Goal: Task Accomplishment & Management: Complete application form

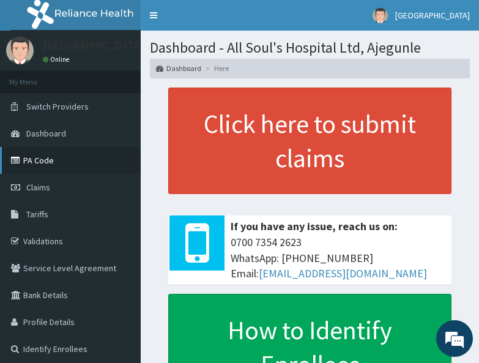
click at [48, 156] on link "PA Code" at bounding box center [70, 160] width 141 height 27
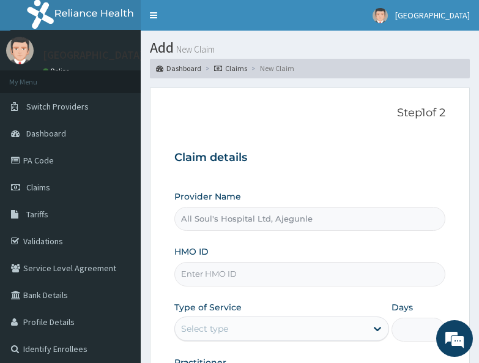
click at [250, 269] on input "HMO ID" at bounding box center [309, 274] width 271 height 24
paste input "LTR/10022/E"
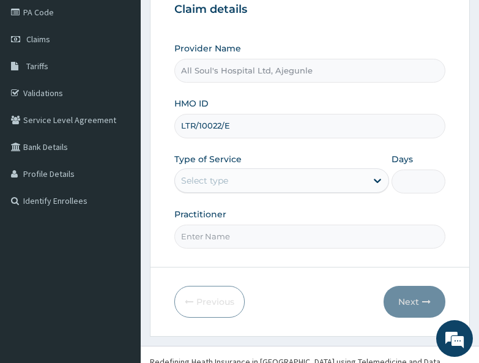
scroll to position [174, 0]
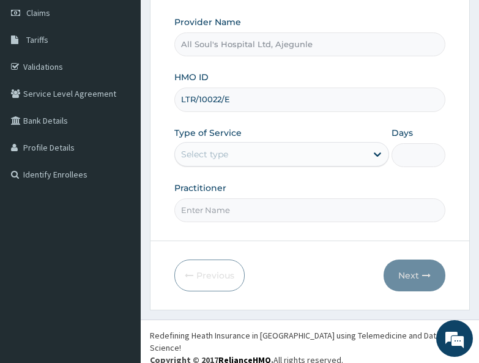
type input "LTR/10022/E"
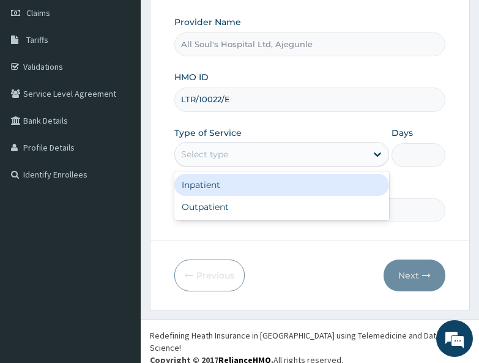
click at [211, 147] on div "Select type" at bounding box center [271, 154] width 192 height 20
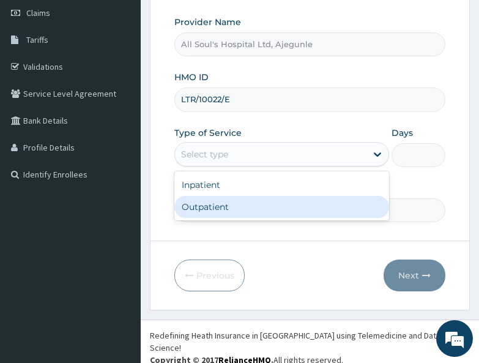
click at [212, 202] on div "Outpatient" at bounding box center [281, 207] width 215 height 22
type input "1"
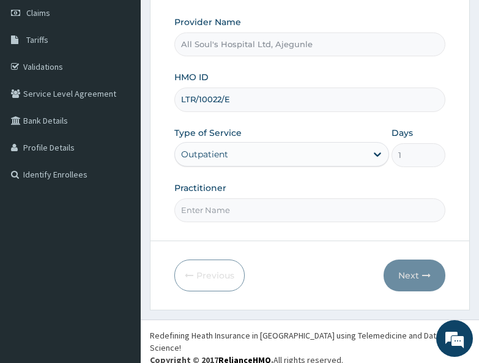
click at [216, 213] on input "Practitioner" at bounding box center [309, 210] width 271 height 24
type input "Dr Segun"
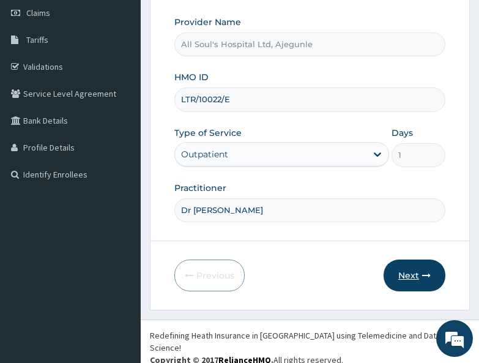
click at [420, 282] on button "Next" at bounding box center [415, 275] width 62 height 32
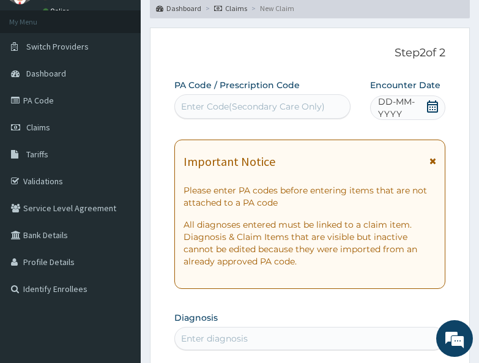
scroll to position [52, 0]
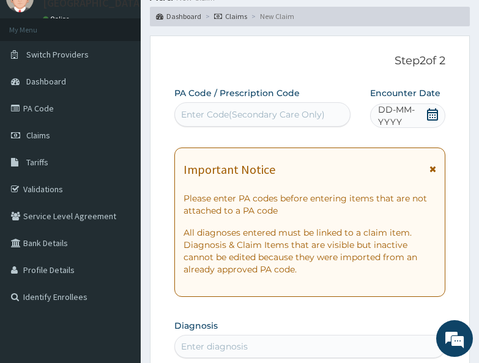
click at [299, 115] on div "Enter Code(Secondary Care Only)" at bounding box center [253, 114] width 144 height 12
paste input "PA/0912C0"
type input "PA/0912C0"
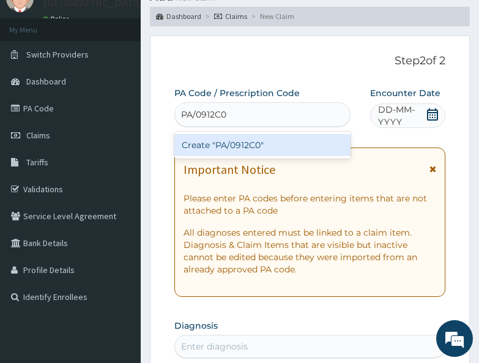
click at [285, 143] on div "Create "PA/0912C0"" at bounding box center [262, 145] width 176 height 22
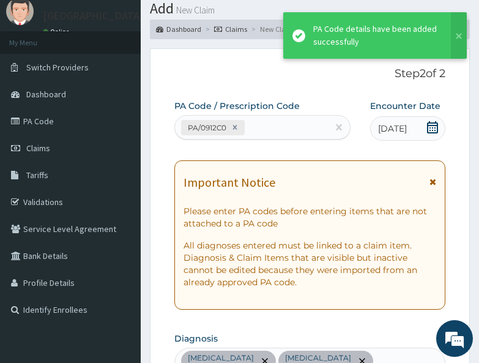
scroll to position [0, 0]
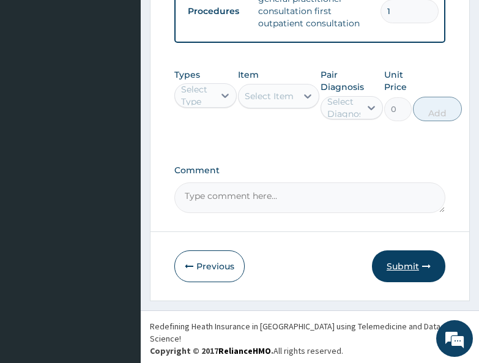
click at [412, 265] on button "Submit" at bounding box center [408, 266] width 73 height 32
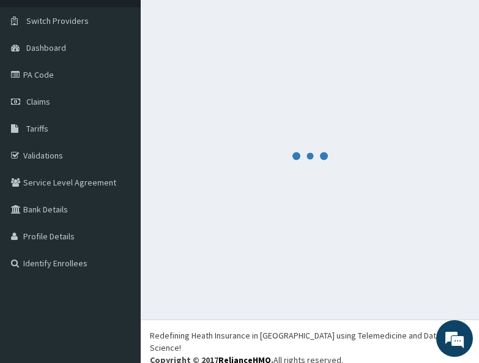
scroll to position [758, 0]
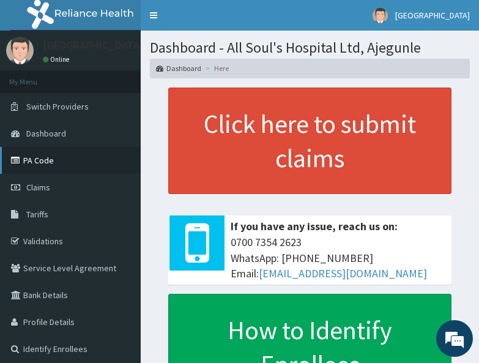
click at [47, 161] on link "PA Code" at bounding box center [70, 160] width 141 height 27
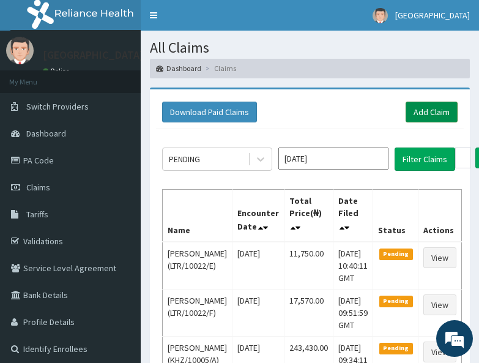
click at [430, 109] on link "Add Claim" at bounding box center [432, 112] width 52 height 21
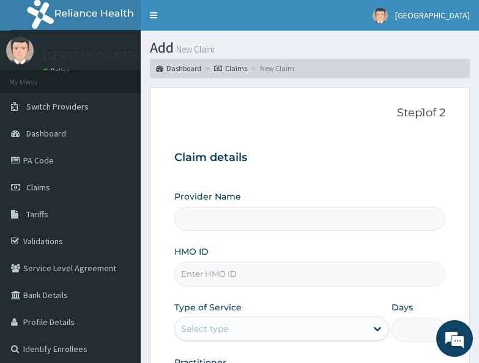
type input "All Soul's Hospital Ltd, Ajegunle"
click at [285, 248] on div "HMO ID" at bounding box center [309, 265] width 271 height 40
click at [248, 223] on input "All Soul's Hospital Ltd, Ajegunle" at bounding box center [309, 219] width 271 height 24
click at [240, 283] on input "HMO ID" at bounding box center [309, 274] width 271 height 24
paste input "LTR/10022/C"
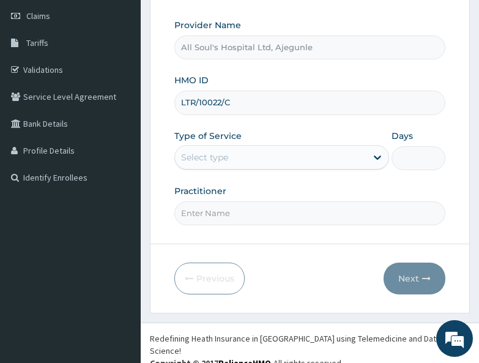
scroll to position [174, 0]
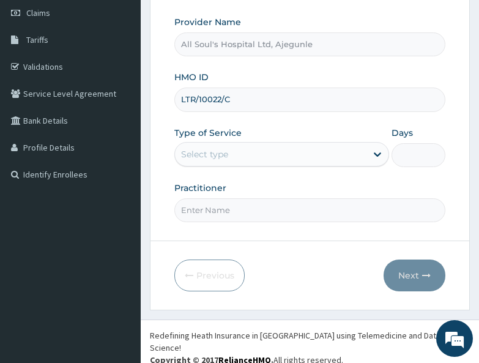
click at [198, 99] on input "LTR/10022/C" at bounding box center [309, 100] width 271 height 24
type input "LTR/10022/C"
click at [237, 167] on div "Provider Name All Soul's Hospital Ltd, Ajegunle HMO ID LTR/10022/C Type of Serv…" at bounding box center [309, 119] width 271 height 206
click at [239, 160] on div "Select type" at bounding box center [271, 154] width 192 height 20
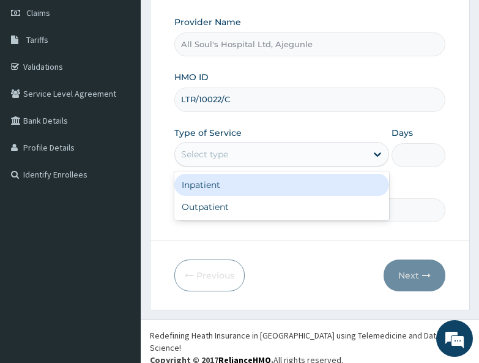
scroll to position [0, 0]
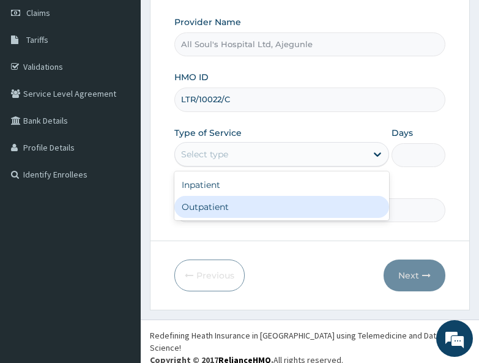
click at [234, 207] on div "Outpatient" at bounding box center [281, 207] width 215 height 22
type input "1"
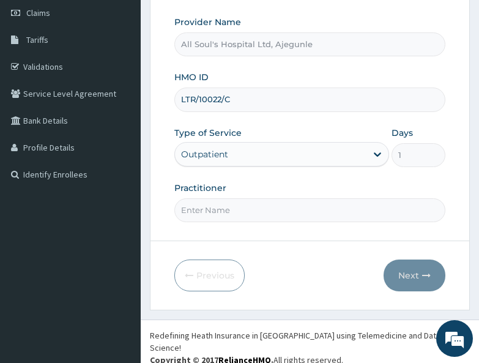
drag, startPoint x: 234, startPoint y: 212, endPoint x: 234, endPoint y: 222, distance: 9.8
click at [234, 212] on input "Practitioner" at bounding box center [309, 210] width 271 height 24
type input "Dr Segun"
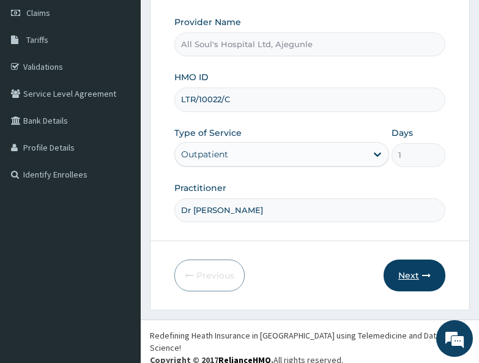
click at [401, 277] on button "Next" at bounding box center [415, 275] width 62 height 32
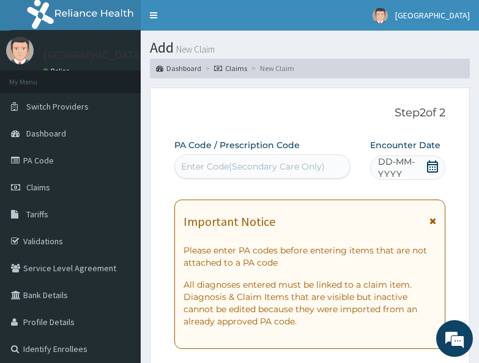
click at [441, 166] on div "DD-MM-YYYY" at bounding box center [407, 167] width 75 height 24
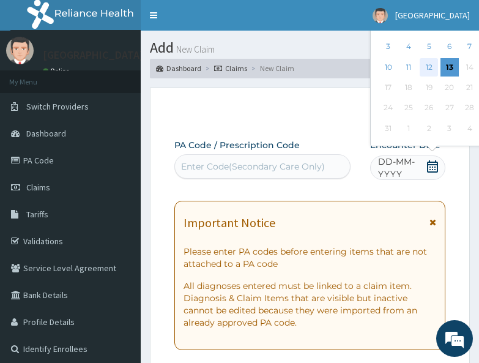
click at [422, 70] on div "12" at bounding box center [429, 67] width 18 height 18
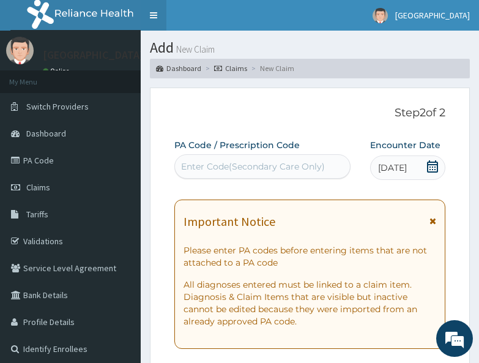
click at [156, 23] on link "Toggle navigation" at bounding box center [154, 15] width 26 height 31
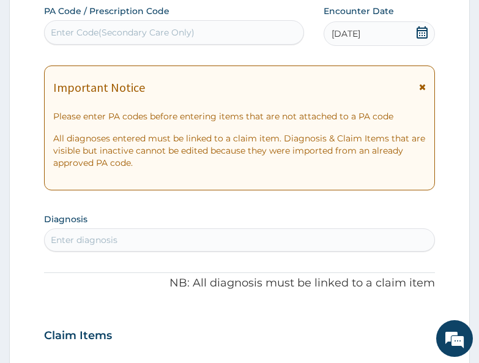
scroll to position [122, 0]
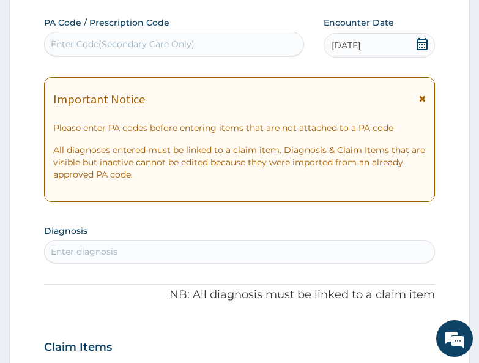
click at [222, 61] on div "PA Code / Prescription Code Enter Code(Secondary Care Only) Encounter Date 12-0…" at bounding box center [239, 346] width 390 height 658
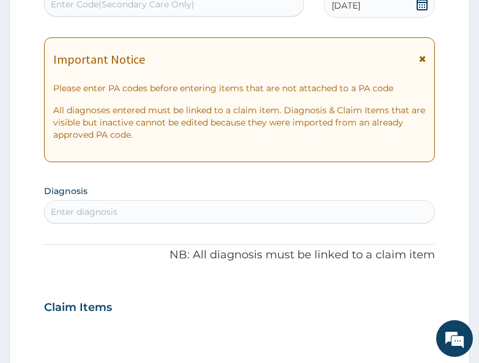
scroll to position [184, 0]
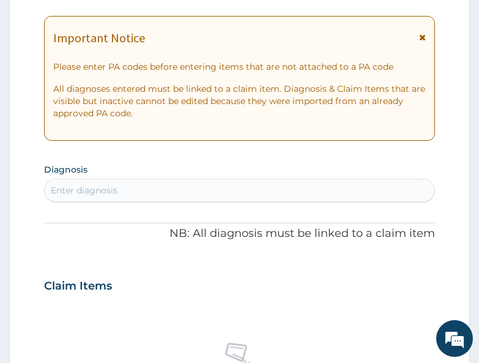
click at [171, 188] on div "Enter diagnosis" at bounding box center [239, 191] width 389 height 20
click at [220, 193] on div "Enter diagnosis" at bounding box center [239, 191] width 389 height 20
click at [272, 196] on div "Enter diagnosis" at bounding box center [239, 191] width 389 height 20
click at [214, 195] on div "Enter diagnosis" at bounding box center [239, 191] width 389 height 20
type input "malaria"
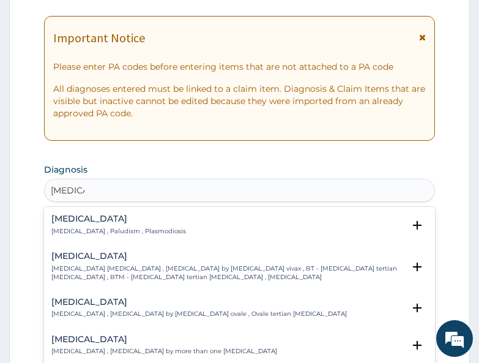
click at [85, 225] on div "Malaria Malaria , Paludism , Plasmodiosis" at bounding box center [118, 224] width 135 height 21
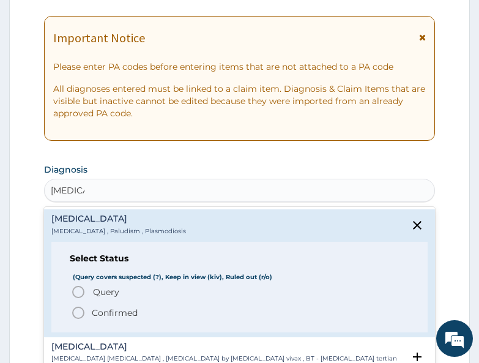
click at [103, 308] on p "Confirmed" at bounding box center [115, 313] width 46 height 12
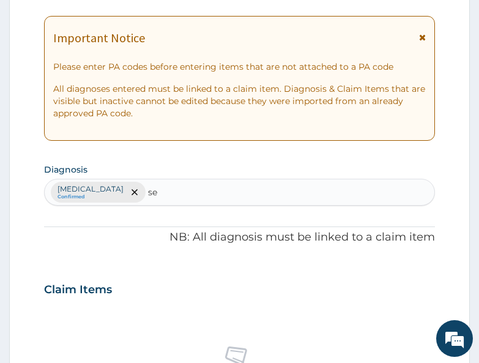
type input "s"
type input "rti"
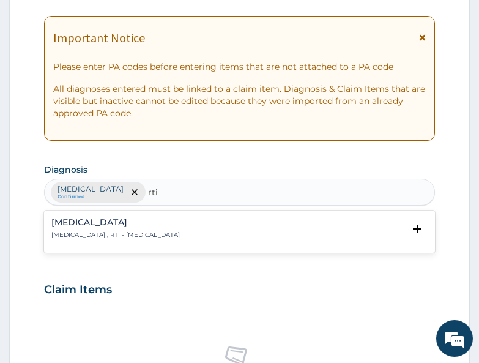
click at [110, 229] on div "Respiratory tract infection Respiratory tract infection , RTI - Respiratory tra…" at bounding box center [115, 228] width 129 height 21
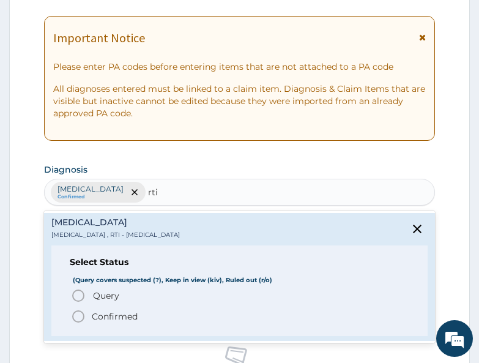
click at [94, 294] on span "Query" at bounding box center [106, 295] width 26 height 12
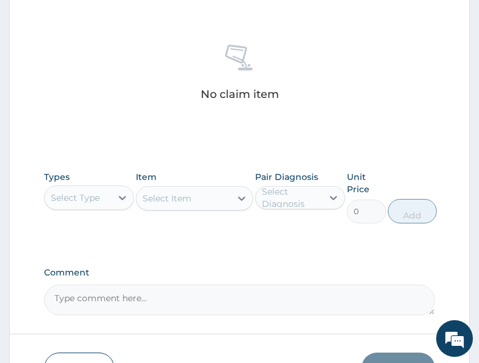
scroll to position [490, 0]
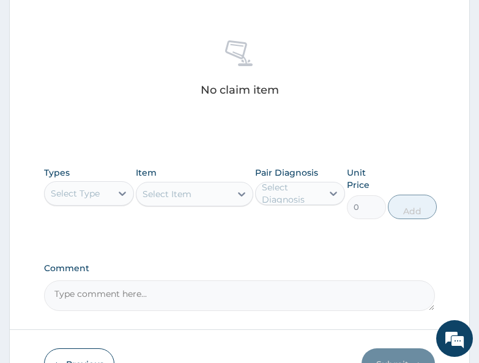
click at [72, 196] on div "Select Type" at bounding box center [75, 193] width 49 height 12
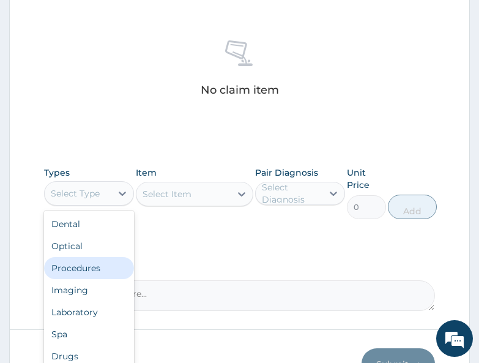
click at [72, 267] on div "Procedures" at bounding box center [89, 268] width 90 height 22
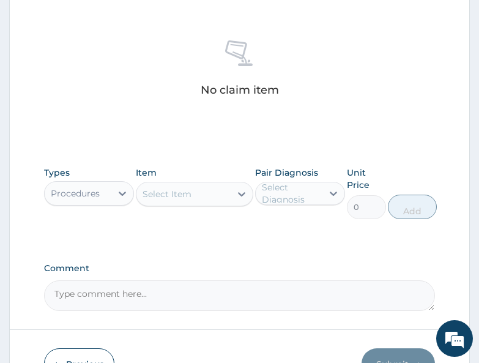
click at [176, 192] on div "Select Item" at bounding box center [167, 194] width 49 height 12
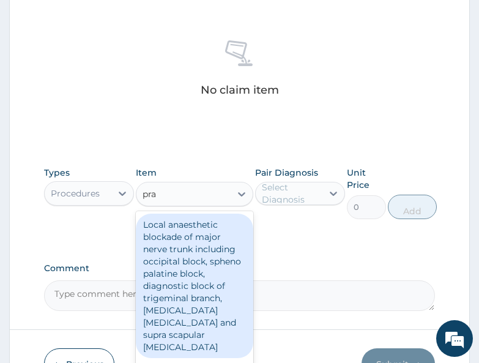
type input "prac"
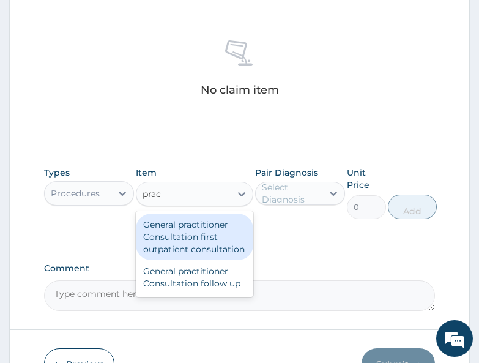
click at [179, 233] on div "General practitioner Consultation first outpatient consultation" at bounding box center [195, 237] width 118 height 47
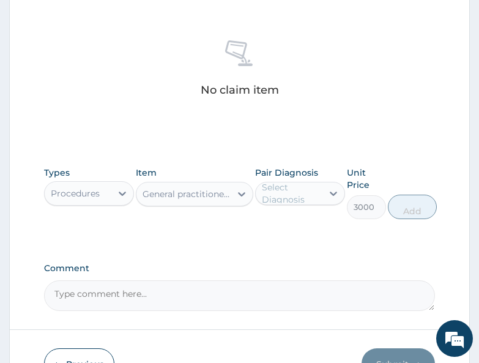
click at [174, 195] on div "General practitioner Consultation first outpatient consultation" at bounding box center [187, 194] width 89 height 12
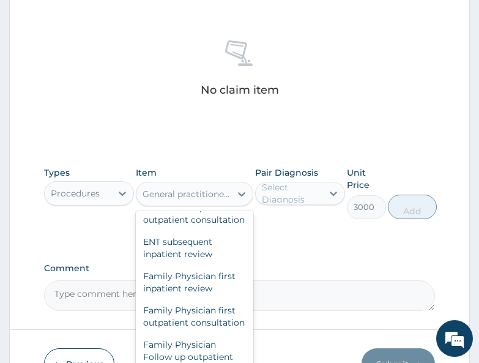
scroll to position [73121, 0]
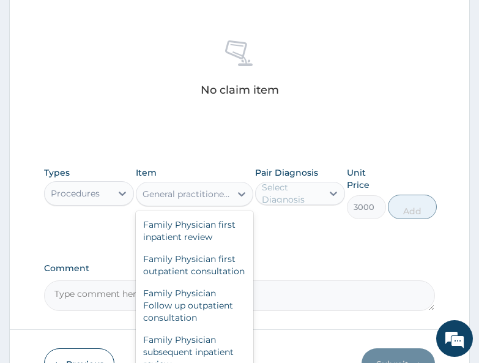
drag, startPoint x: 193, startPoint y: 272, endPoint x: 203, endPoint y: 268, distance: 10.1
type input "2500"
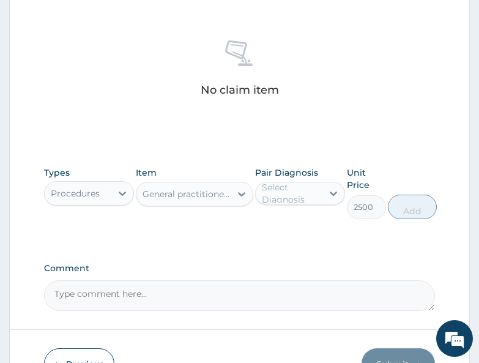
click at [298, 198] on div "Select Diagnosis" at bounding box center [291, 193] width 59 height 24
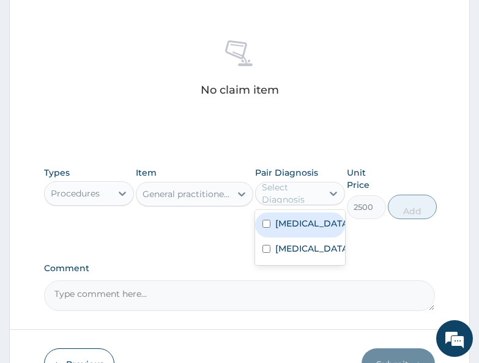
click at [299, 229] on label "Malaria" at bounding box center [312, 223] width 75 height 12
checkbox input "true"
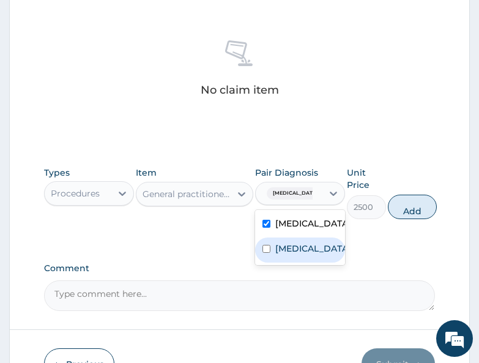
click at [296, 250] on label "Respiratory tract infection" at bounding box center [312, 248] width 75 height 12
checkbox input "true"
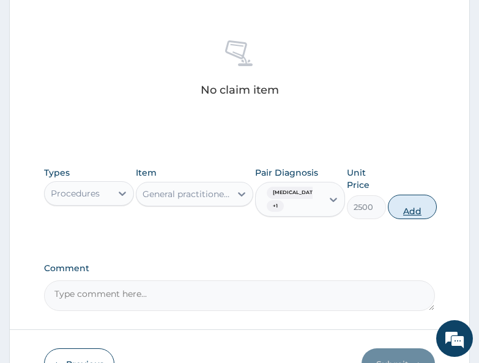
click at [408, 209] on button "Add" at bounding box center [412, 207] width 49 height 24
type input "0"
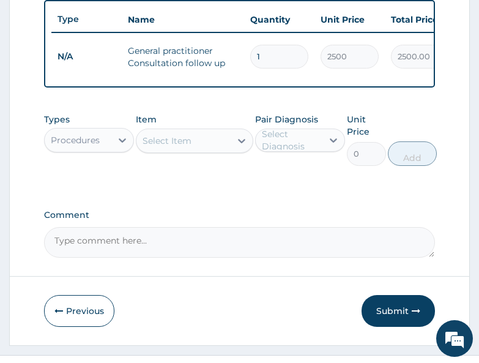
click at [95, 146] on div "Procedures" at bounding box center [75, 140] width 49 height 12
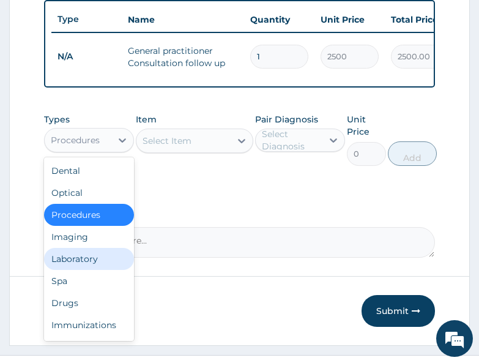
click at [88, 263] on div "Laboratory" at bounding box center [89, 259] width 90 height 22
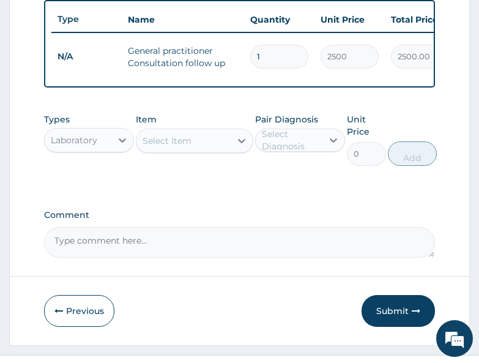
click at [176, 147] on div "Select Item" at bounding box center [167, 141] width 49 height 12
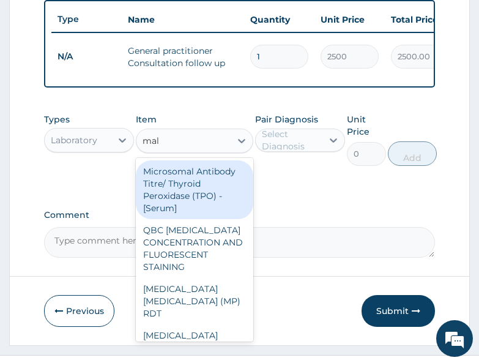
type input "mala"
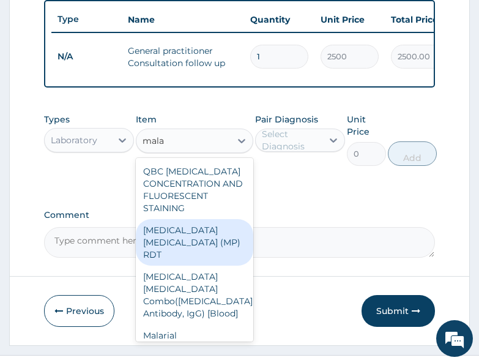
click at [195, 231] on div "MALARIA PARASITE (MP) RDT" at bounding box center [195, 242] width 118 height 47
type input "1500"
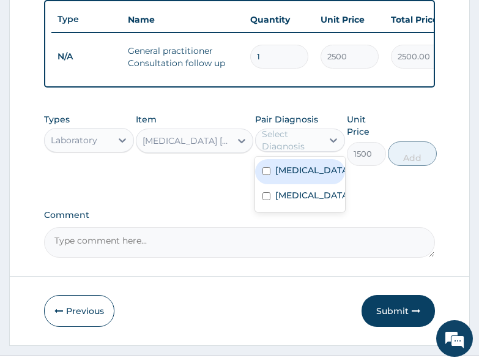
click at [290, 141] on div "Select Diagnosis" at bounding box center [291, 140] width 59 height 24
click at [287, 184] on div "Malaria" at bounding box center [300, 171] width 90 height 25
checkbox input "true"
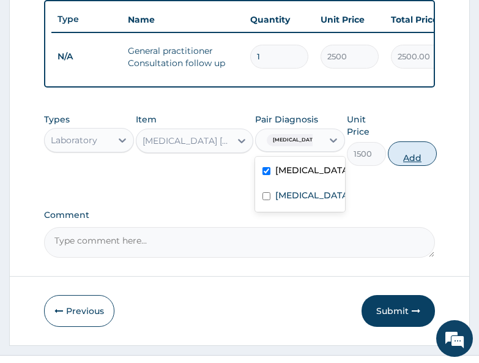
click at [409, 160] on button "Add" at bounding box center [412, 153] width 49 height 24
type input "0"
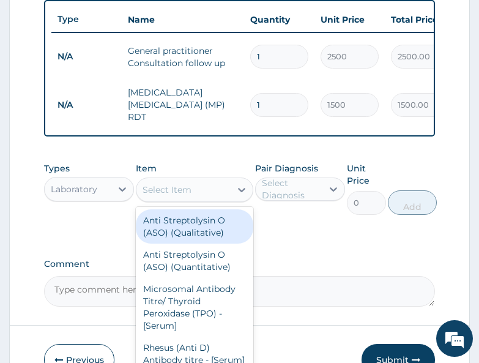
click at [188, 187] on div "Select Item" at bounding box center [167, 190] width 49 height 12
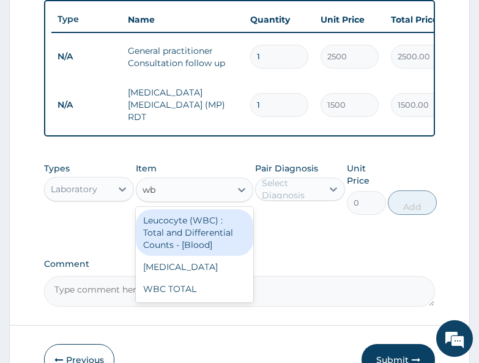
type input "wbc"
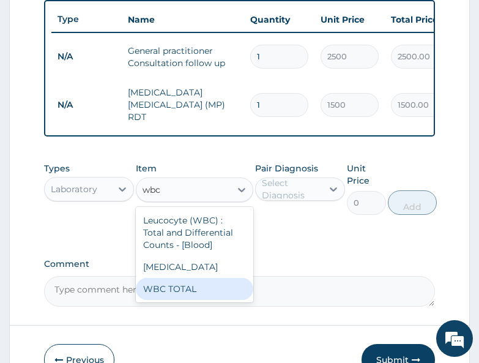
click at [202, 281] on div "WBC TOTAL" at bounding box center [195, 289] width 118 height 22
type input "1500"
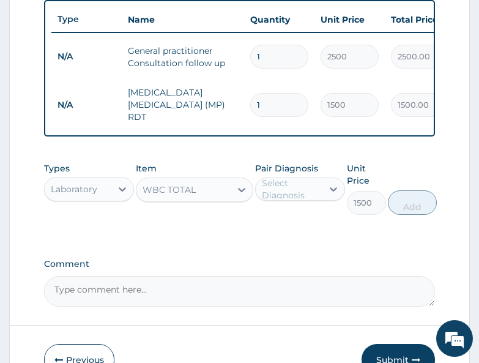
click at [312, 185] on div "Select Diagnosis" at bounding box center [291, 189] width 59 height 24
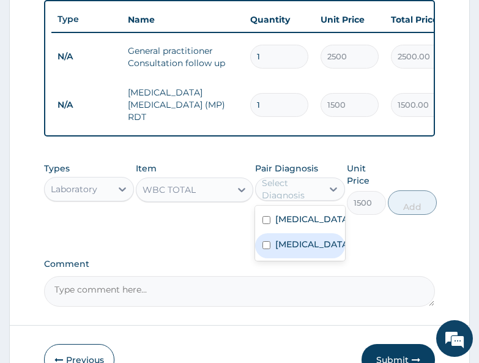
click at [291, 247] on label "Respiratory tract infection" at bounding box center [312, 244] width 75 height 12
checkbox input "true"
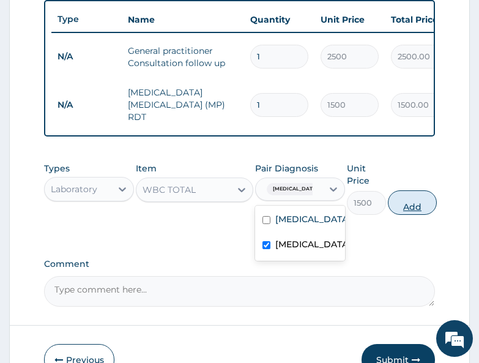
click at [427, 209] on button "Add" at bounding box center [412, 202] width 49 height 24
type input "0"
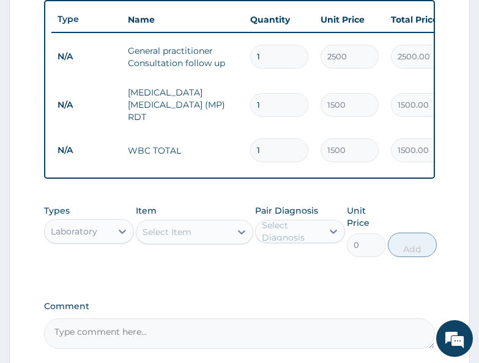
click at [86, 231] on div "Laboratory" at bounding box center [74, 231] width 47 height 12
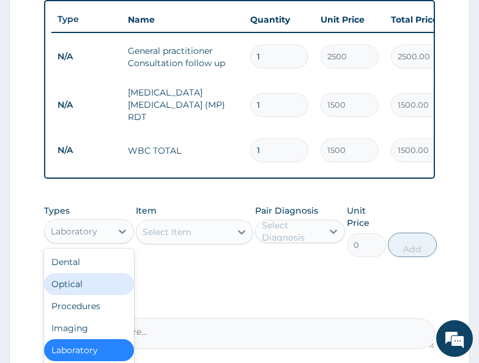
scroll to position [42, 0]
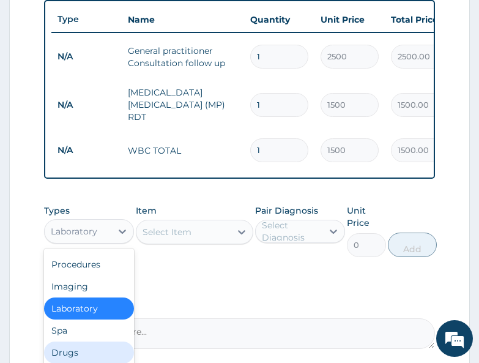
click at [74, 346] on div "Drugs" at bounding box center [89, 352] width 90 height 22
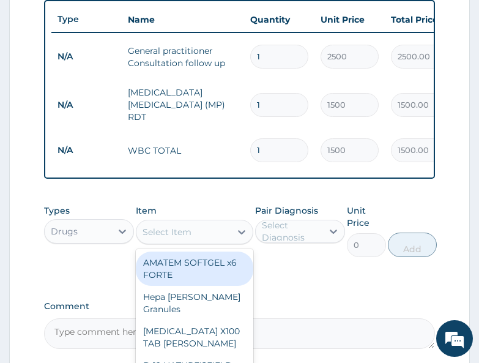
click at [179, 230] on div "Select Item" at bounding box center [167, 232] width 49 height 12
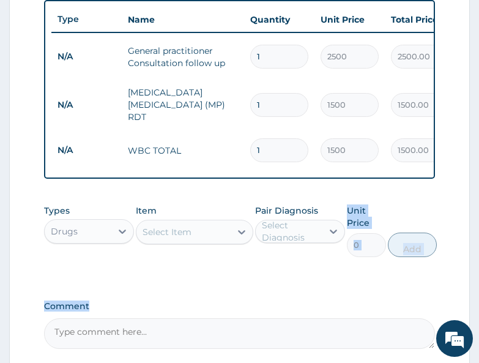
drag, startPoint x: 277, startPoint y: 289, endPoint x: 198, endPoint y: 265, distance: 81.9
click at [163, 234] on div "Select Item" at bounding box center [167, 232] width 49 height 12
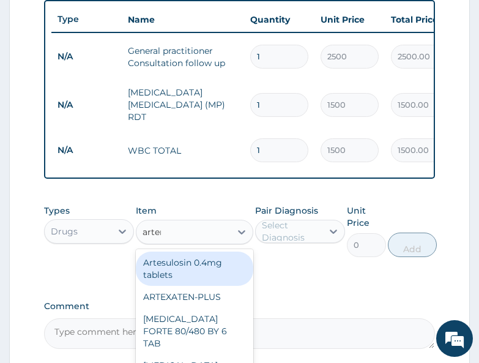
type input "arteme"
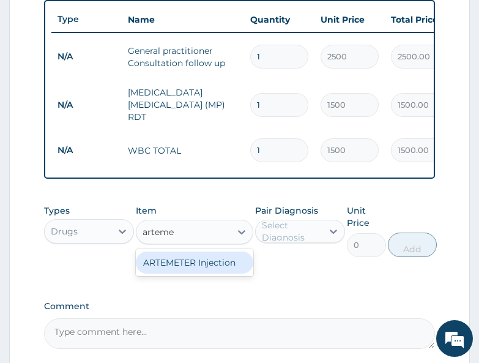
click at [185, 259] on div "ARTEMETER Injection" at bounding box center [195, 263] width 118 height 22
type input "800"
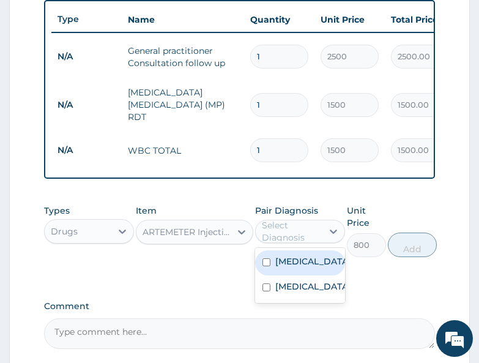
click at [283, 226] on div "Select Diagnosis" at bounding box center [291, 231] width 59 height 24
click at [300, 264] on label "Malaria" at bounding box center [312, 261] width 75 height 12
checkbox input "true"
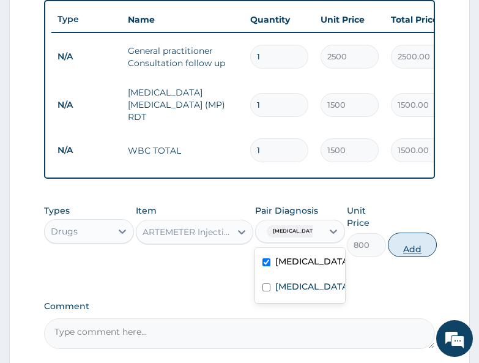
click at [400, 248] on button "Add" at bounding box center [412, 245] width 49 height 24
type input "0"
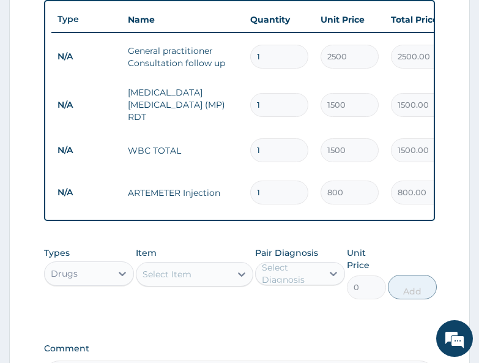
type input "0.00"
type input "6"
type input "4800.00"
type input "6"
click at [155, 310] on div "Types Drugs Item Select Item Pair Diagnosis Select Diagnosis Unit Price 0 Add" at bounding box center [239, 282] width 390 height 83
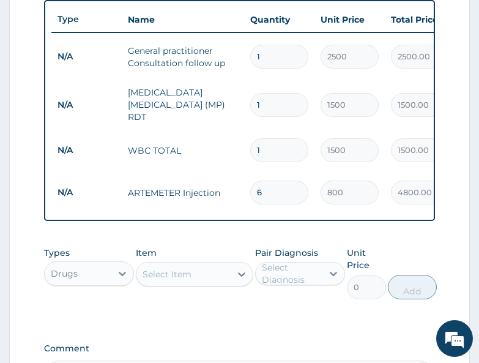
click at [269, 304] on div "Types Drugs Item Select Item Pair Diagnosis Select Diagnosis Unit Price 0 Add" at bounding box center [239, 282] width 390 height 83
click at [197, 271] on div "Select Item" at bounding box center [183, 274] width 94 height 20
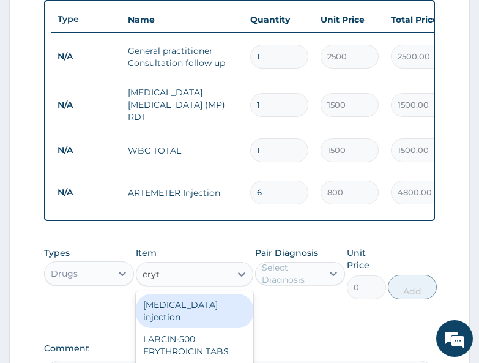
type input "eryth"
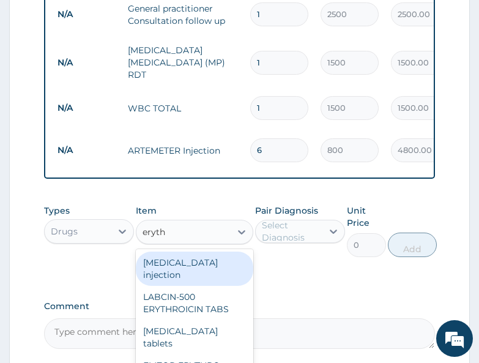
scroll to position [551, 0]
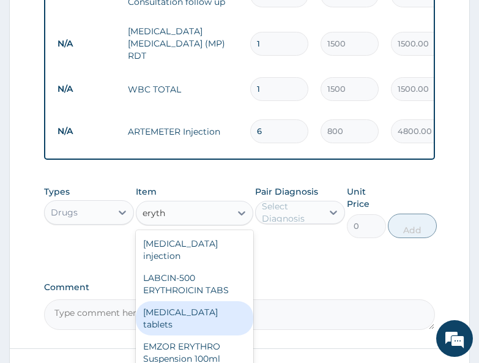
click at [203, 301] on div "Erythromycin tablets" at bounding box center [195, 318] width 118 height 34
type input "175"
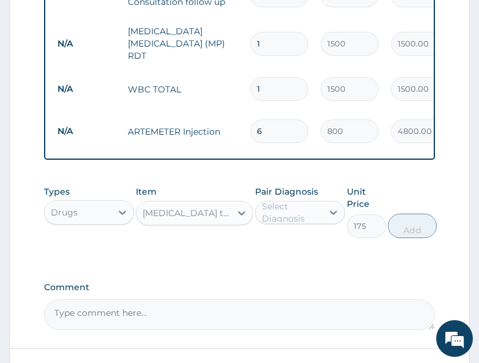
drag, startPoint x: 335, startPoint y: 297, endPoint x: 320, endPoint y: 285, distance: 18.7
click at [335, 299] on textarea "Comment" at bounding box center [239, 314] width 390 height 31
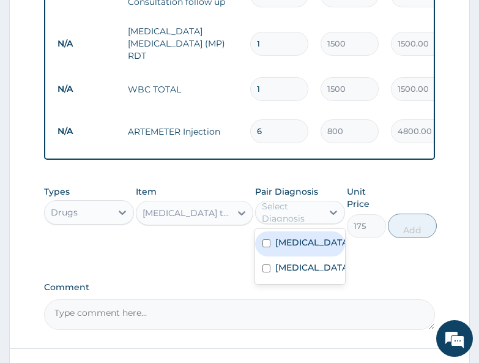
click at [299, 215] on div "Select Diagnosis" at bounding box center [291, 212] width 59 height 24
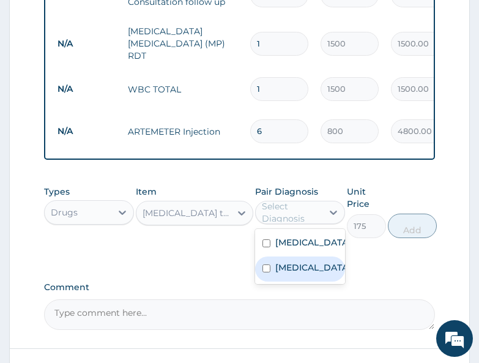
click at [288, 274] on label "Respiratory tract infection" at bounding box center [312, 267] width 75 height 12
checkbox input "true"
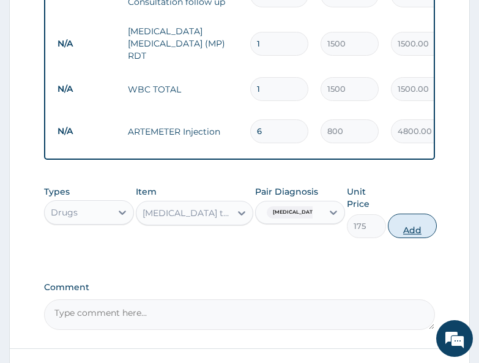
click at [412, 229] on button "Add" at bounding box center [412, 226] width 49 height 24
type input "0"
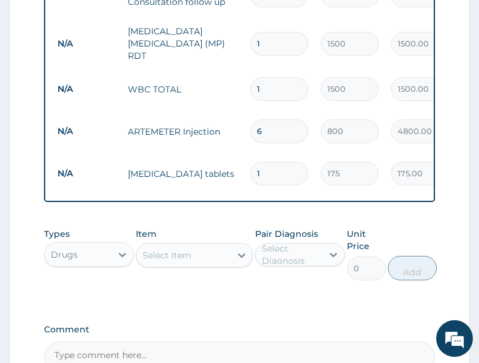
type input "10"
type input "1750.00"
type input "10"
click at [237, 300] on div "Types Drugs Item Select Item Pair Diagnosis Select Diagnosis Unit Price 0 Add" at bounding box center [239, 263] width 390 height 83
click at [297, 291] on div "Types Drugs Item Select Item Pair Diagnosis Select Diagnosis Unit Price 0 Add" at bounding box center [239, 263] width 390 height 83
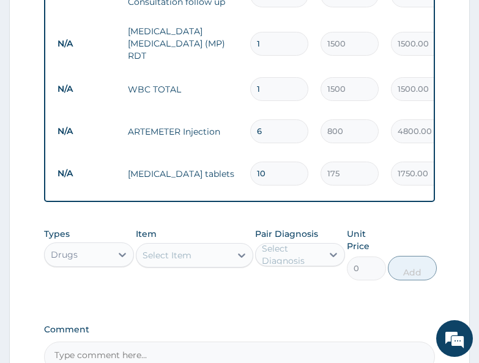
click at [171, 245] on div "Select Item" at bounding box center [183, 255] width 94 height 20
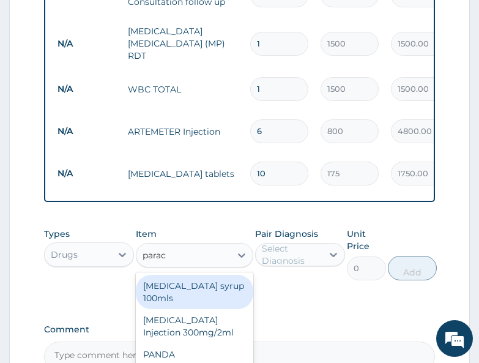
type input "parace"
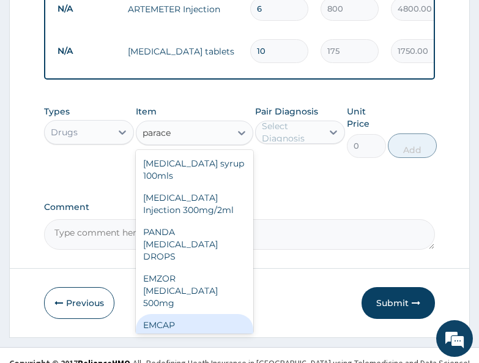
scroll to position [29, 0]
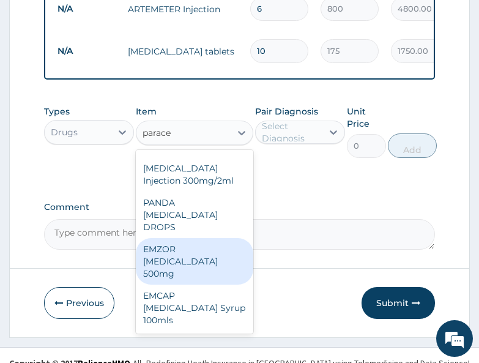
click at [185, 264] on div "EMZOR PARACETAMOL 500mg" at bounding box center [195, 261] width 118 height 47
type input "20"
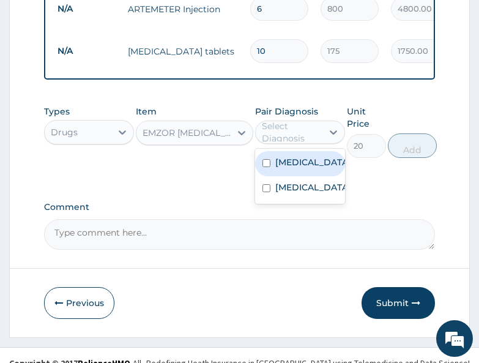
click at [287, 130] on div "Select Diagnosis" at bounding box center [291, 132] width 59 height 24
click at [296, 161] on label "Malaria" at bounding box center [312, 162] width 75 height 12
checkbox input "true"
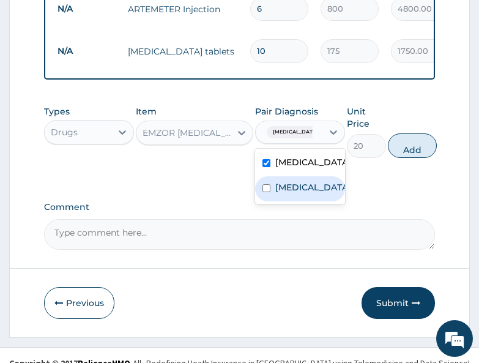
click at [293, 193] on label "Respiratory tract infection" at bounding box center [312, 187] width 75 height 12
checkbox input "true"
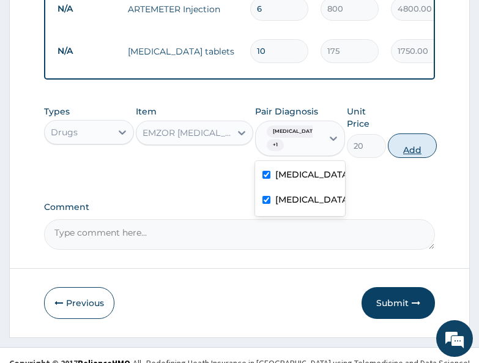
click at [410, 146] on button "Add" at bounding box center [412, 145] width 49 height 24
type input "0"
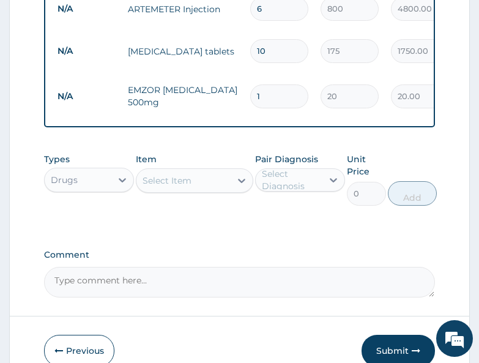
type input "18"
type input "360.00"
type input "18"
click at [214, 250] on label "Comment" at bounding box center [239, 255] width 390 height 10
click at [214, 267] on textarea "Comment" at bounding box center [239, 282] width 390 height 31
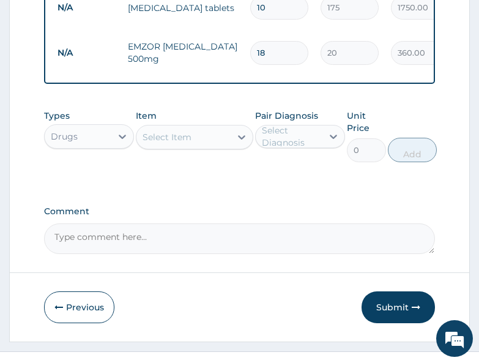
scroll to position [728, 0]
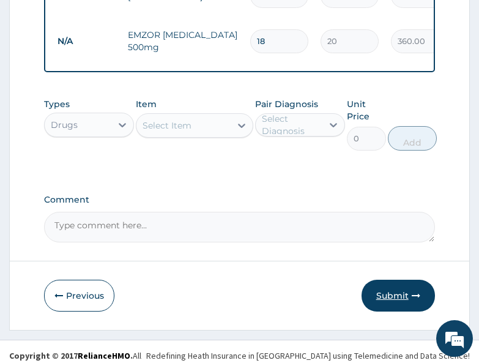
click at [395, 285] on button "Submit" at bounding box center [398, 296] width 73 height 32
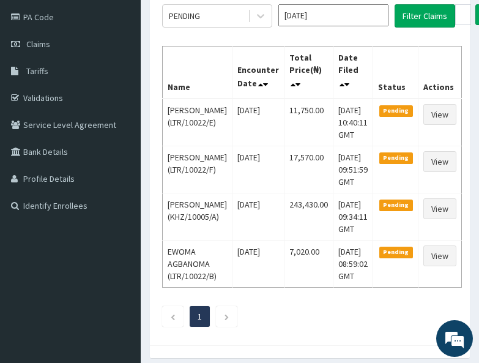
scroll to position [61, 0]
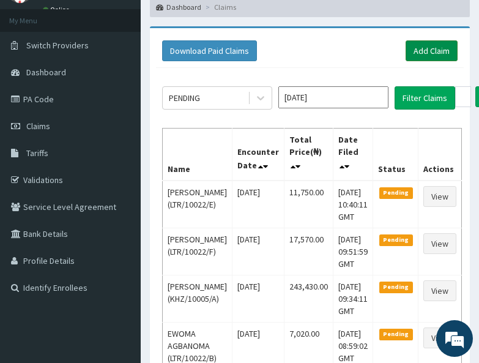
click at [427, 47] on link "Add Claim" at bounding box center [432, 50] width 52 height 21
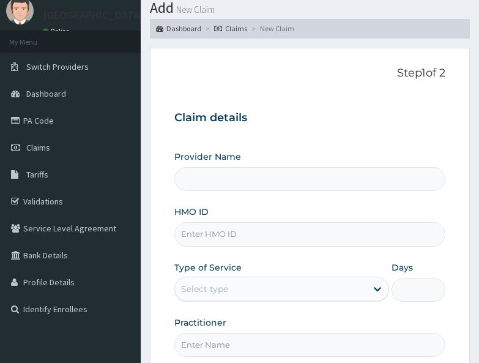
scroll to position [61, 0]
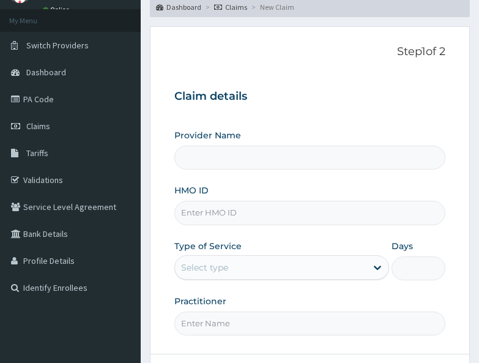
click at [206, 201] on input "HMO ID" at bounding box center [309, 213] width 271 height 24
type input "All Soul's Hospital Ltd, Ajegunle"
paste input "PPI/10107/A"
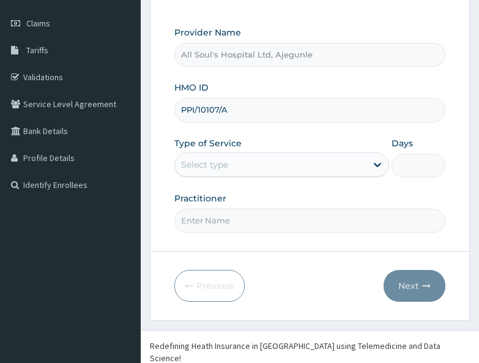
scroll to position [174, 0]
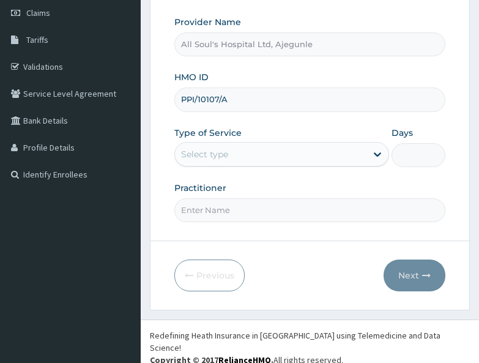
type input "PPI/10107/A"
click at [212, 151] on div "Select type" at bounding box center [204, 154] width 47 height 12
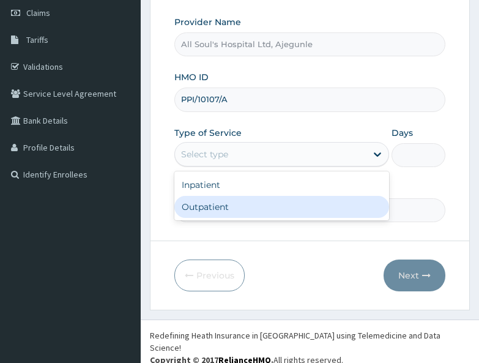
click at [215, 205] on div "Outpatient" at bounding box center [281, 207] width 215 height 22
type input "1"
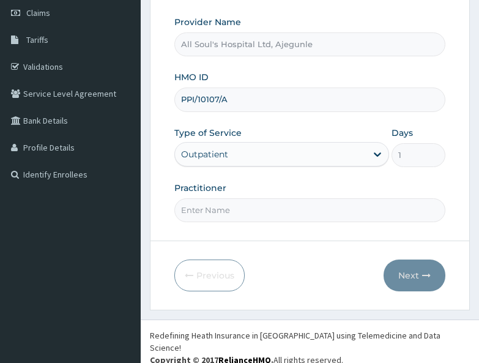
drag, startPoint x: 233, startPoint y: 206, endPoint x: 235, endPoint y: 220, distance: 14.2
click at [233, 207] on input "Practitioner" at bounding box center [309, 210] width 271 height 24
type input "Dr [PERSON_NAME]"
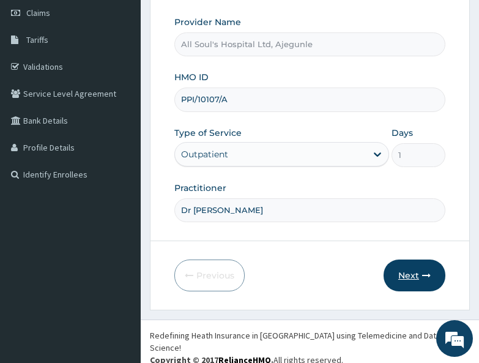
click at [419, 276] on button "Next" at bounding box center [415, 275] width 62 height 32
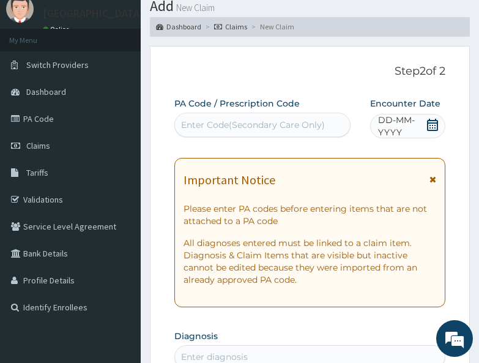
scroll to position [0, 0]
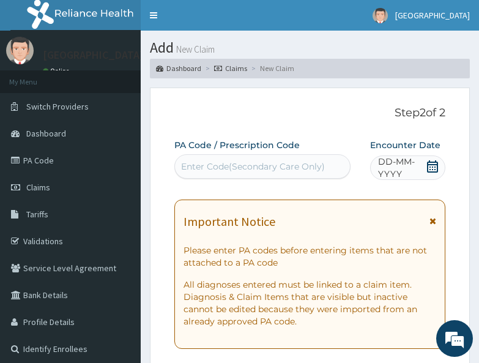
click at [435, 165] on icon at bounding box center [433, 166] width 12 height 12
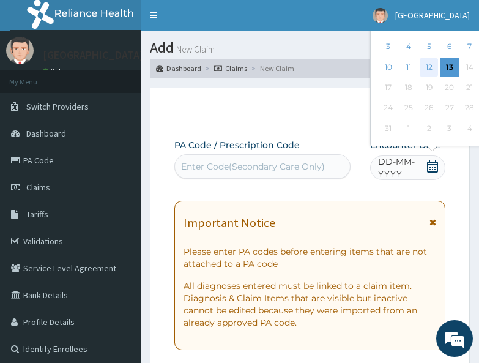
click at [431, 71] on div "12" at bounding box center [429, 67] width 18 height 18
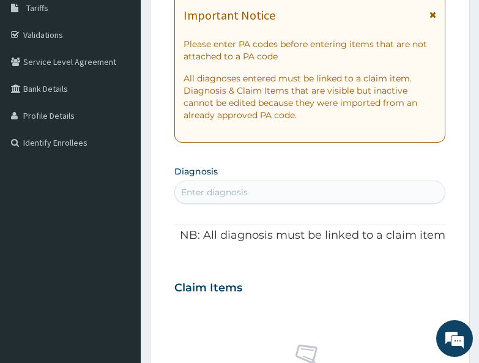
scroll to position [245, 0]
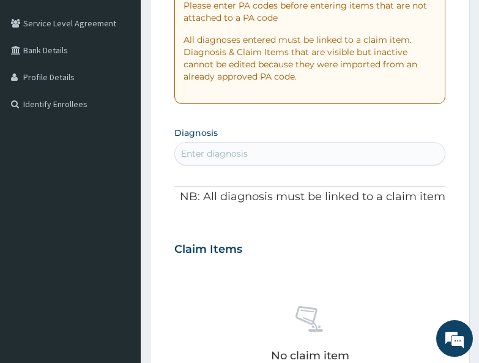
click at [239, 135] on section "Diagnosis Enter diagnosis" at bounding box center [309, 145] width 271 height 42
click at [239, 149] on div "Enter diagnosis" at bounding box center [214, 153] width 67 height 12
type input "myalgia"
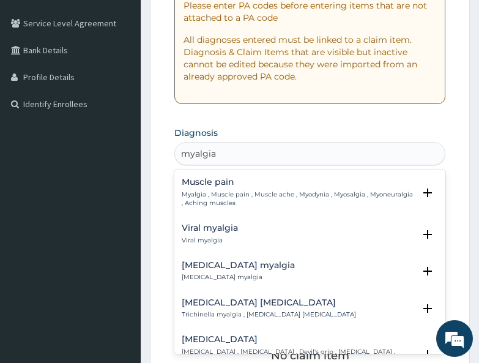
click at [207, 187] on div "Muscle pain Myalgia , Muscle pain , Muscle ache , Myodynia , Myosalgia , Myoneu…" at bounding box center [298, 192] width 233 height 30
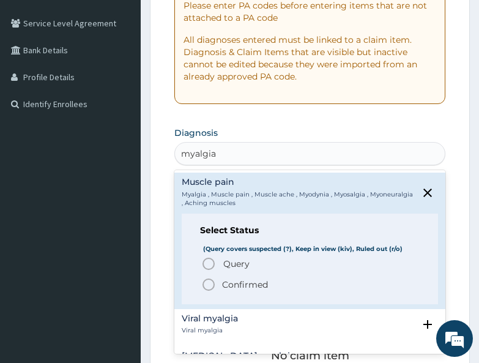
click at [234, 283] on p "Confirmed" at bounding box center [245, 284] width 46 height 12
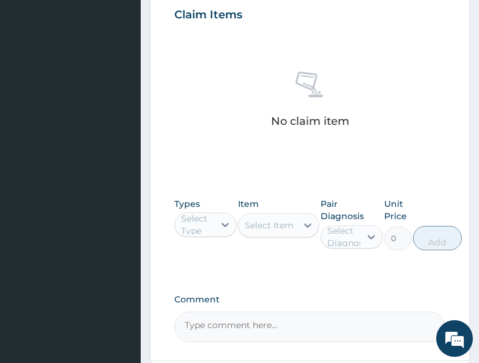
scroll to position [490, 0]
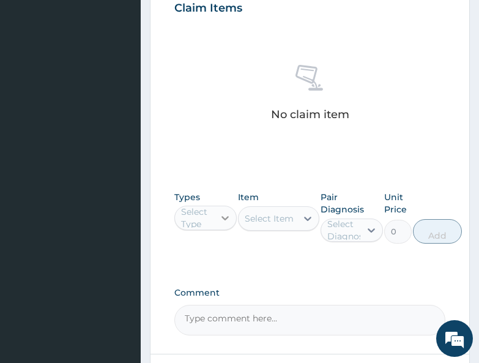
click at [216, 226] on div at bounding box center [225, 218] width 22 height 22
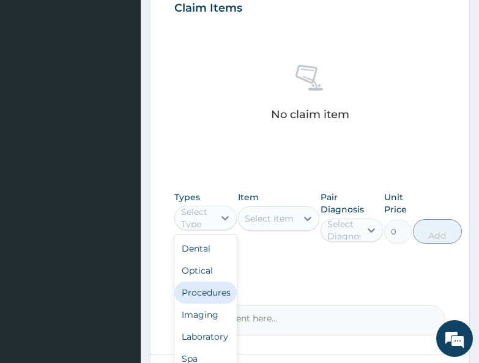
click at [201, 289] on div "Procedures" at bounding box center [205, 293] width 62 height 22
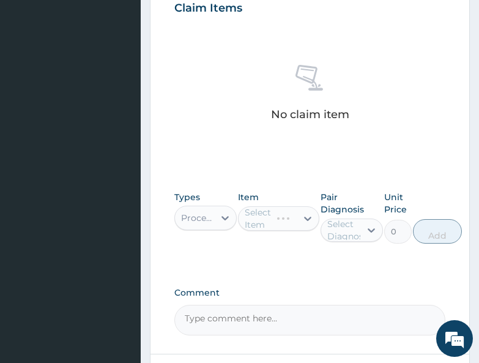
click at [279, 158] on div "No claim item" at bounding box center [309, 94] width 271 height 141
click at [272, 222] on div "Select Item" at bounding box center [269, 218] width 49 height 12
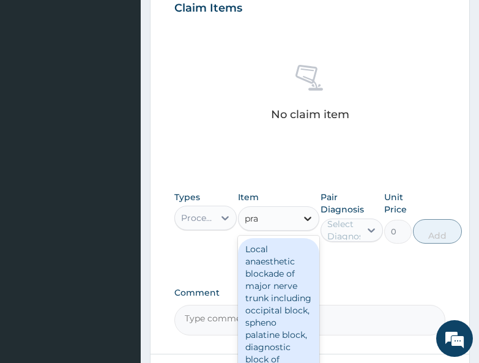
type input "prac"
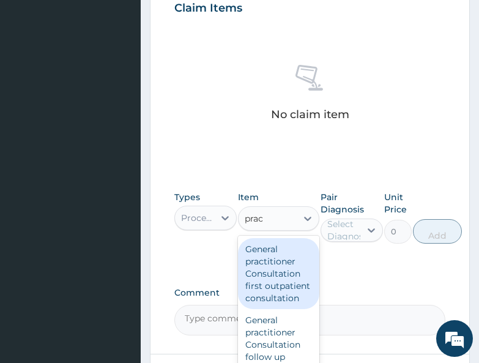
click at [286, 264] on div "General practitioner Consultation first outpatient consultation" at bounding box center [278, 273] width 81 height 71
type input "3000"
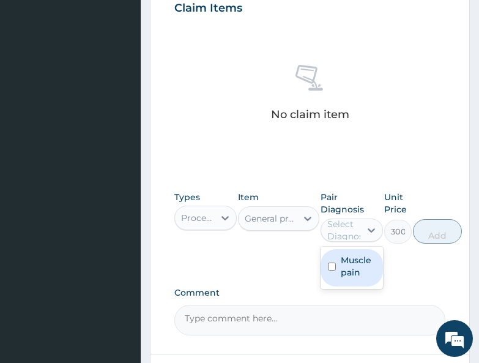
click at [336, 222] on div "Select Diagnosis" at bounding box center [348, 230] width 43 height 24
click at [345, 257] on label "Muscle pain" at bounding box center [358, 266] width 35 height 24
checkbox input "true"
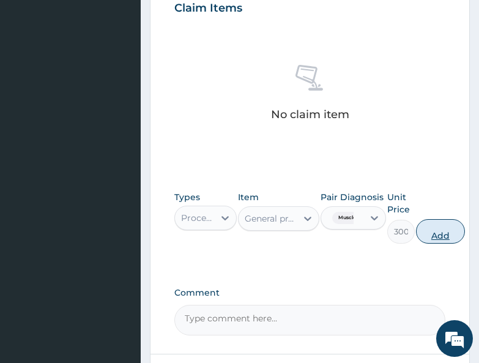
click at [441, 229] on button "Add" at bounding box center [440, 231] width 49 height 24
type input "0"
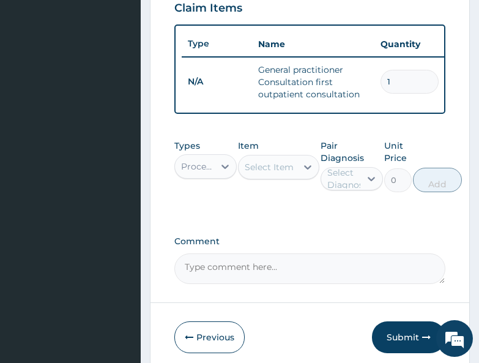
click at [266, 173] on div "Select Item" at bounding box center [269, 167] width 49 height 12
type input "salis"
drag, startPoint x: 212, startPoint y: 166, endPoint x: 210, endPoint y: 180, distance: 14.2
click at [210, 167] on div "Procedures" at bounding box center [194, 167] width 39 height 20
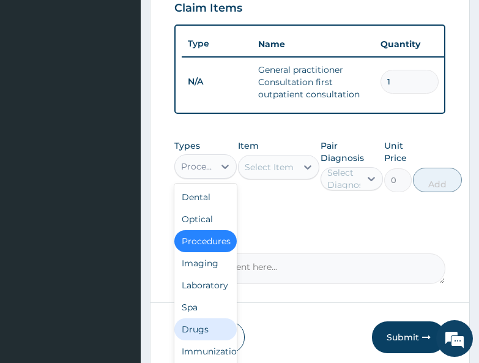
click at [201, 340] on div "Drugs" at bounding box center [205, 329] width 62 height 22
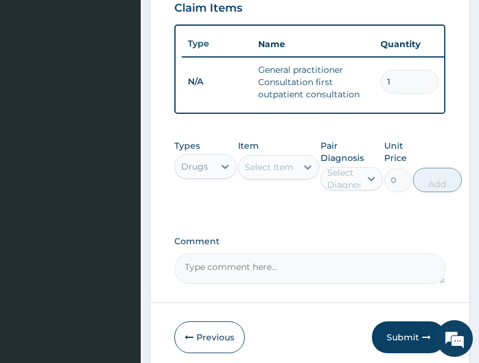
click at [285, 179] on div "Select Item" at bounding box center [278, 167] width 81 height 24
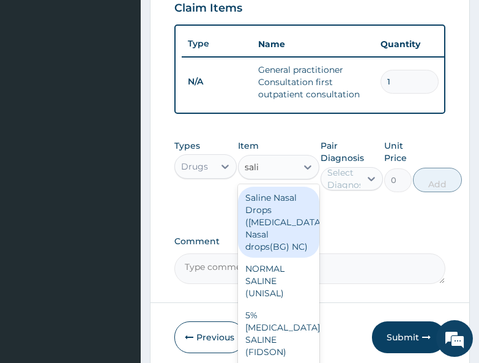
type input "salic"
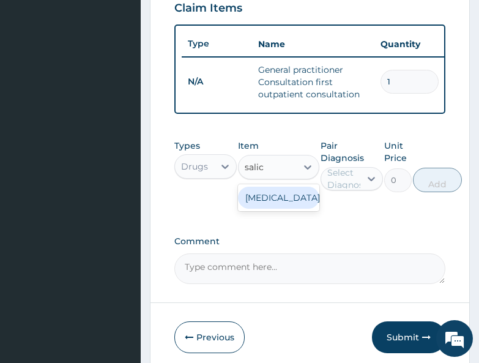
click at [279, 209] on div "[MEDICAL_DATA]" at bounding box center [278, 198] width 81 height 22
type input "500"
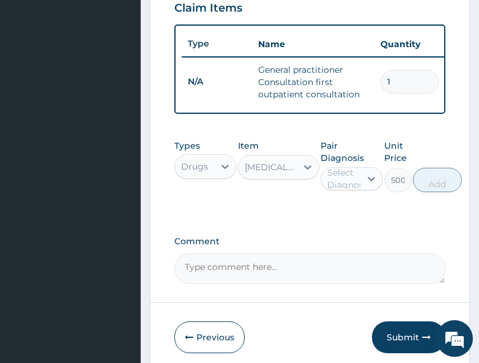
drag, startPoint x: 367, startPoint y: 174, endPoint x: 360, endPoint y: 188, distance: 15.6
click at [362, 181] on div at bounding box center [371, 179] width 22 height 22
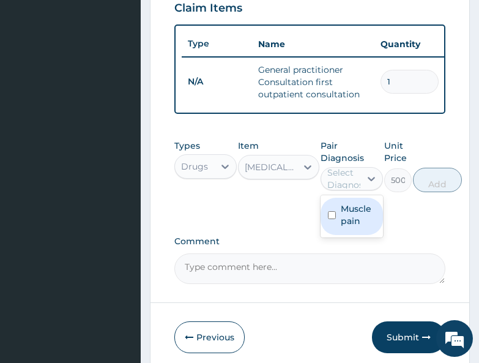
drag, startPoint x: 349, startPoint y: 216, endPoint x: 422, endPoint y: 215, distance: 73.4
click at [353, 216] on label "Muscle pain" at bounding box center [358, 215] width 35 height 24
checkbox input "true"
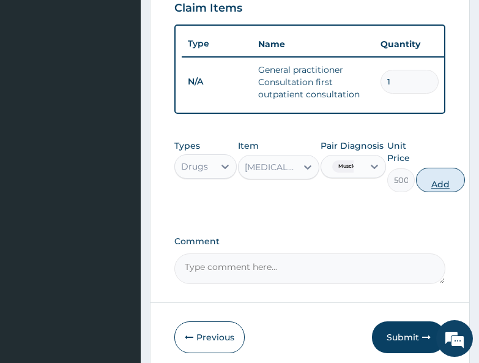
click at [440, 192] on button "Add" at bounding box center [440, 180] width 49 height 24
type input "0"
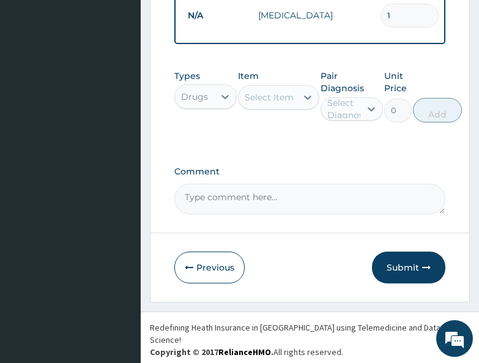
scroll to position [603, 0]
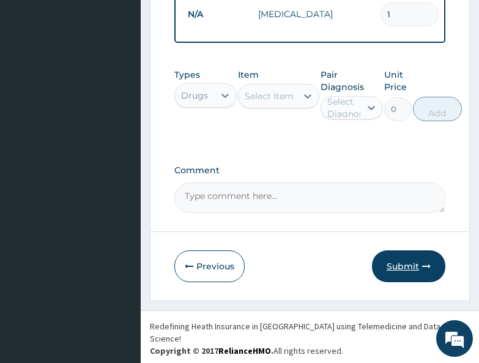
click at [422, 270] on icon "button" at bounding box center [426, 266] width 9 height 9
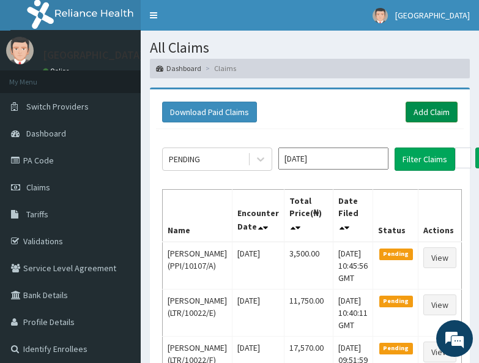
click at [439, 109] on link "Add Claim" at bounding box center [432, 112] width 52 height 21
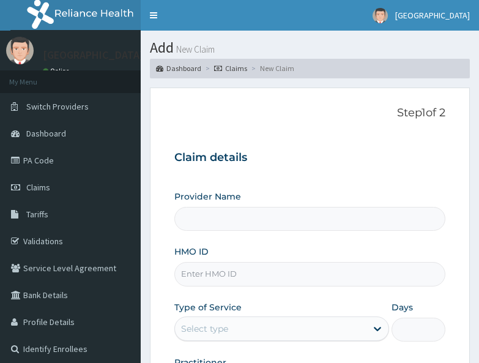
type input "All Soul's Hospital Ltd, Ajegunle"
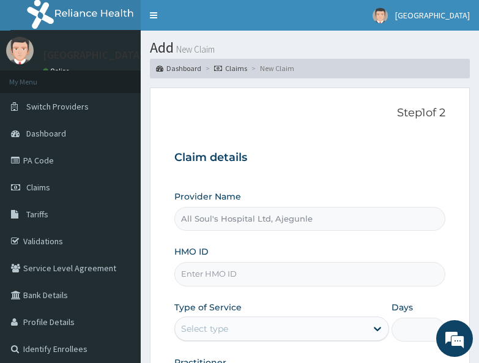
click at [252, 133] on div "Step 1 of 2 Claim details Provider Name All Soul's Hospital Ltd, Ajegunle HMO I…" at bounding box center [309, 251] width 271 height 290
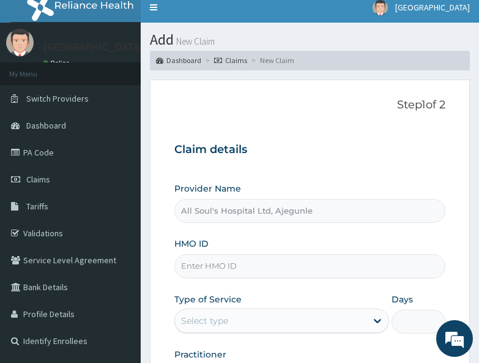
scroll to position [61, 0]
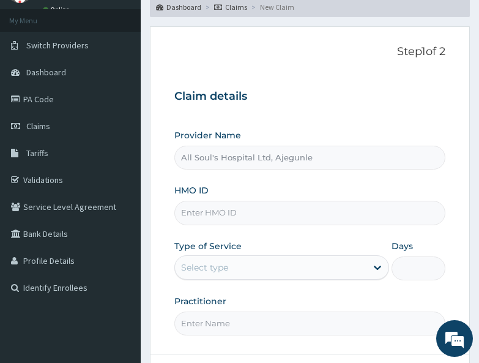
click at [209, 207] on input "HMO ID" at bounding box center [309, 213] width 271 height 24
paste input "ABO/10045/A"
click at [198, 218] on input "ABO/10045/A" at bounding box center [309, 213] width 271 height 24
type input "ABO/10045/A"
click at [359, 105] on div "Claim details Provider Name All Soul's Hospital Ltd, Ajegunle HMO ID ABO/10045/…" at bounding box center [309, 206] width 271 height 257
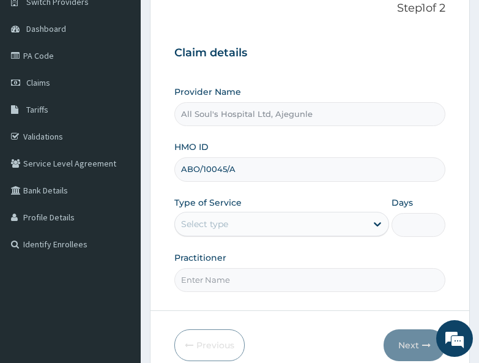
scroll to position [122, 0]
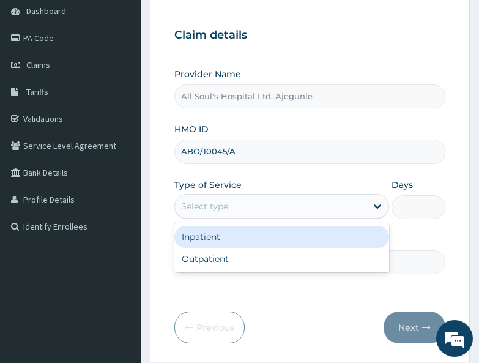
click at [241, 209] on div "Select type" at bounding box center [271, 206] width 192 height 20
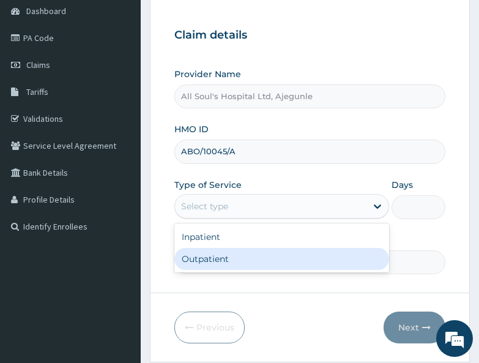
click at [233, 254] on div "Outpatient" at bounding box center [281, 259] width 215 height 22
type input "1"
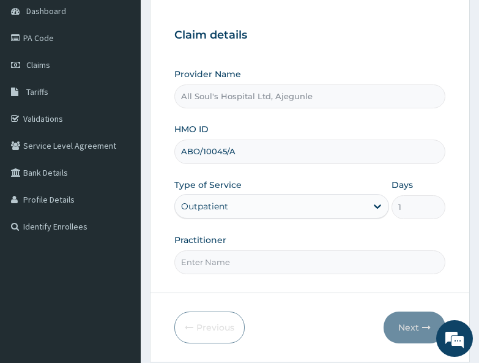
click at [232, 269] on input "Practitioner" at bounding box center [309, 262] width 271 height 24
type input "Dr [PERSON_NAME]"
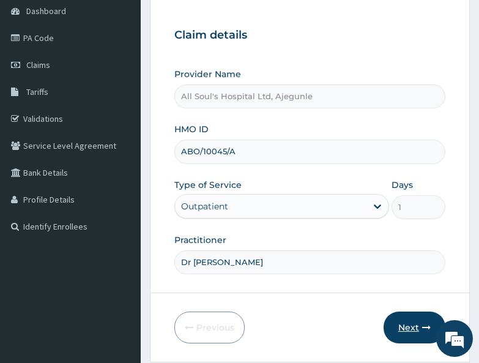
click at [409, 329] on button "Next" at bounding box center [415, 328] width 62 height 32
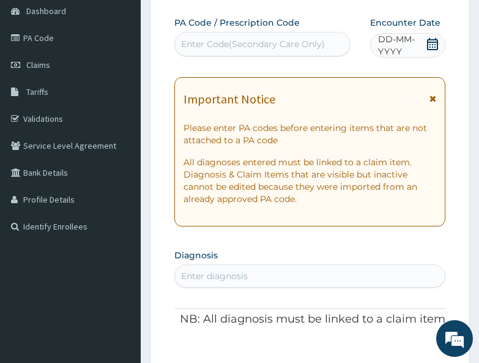
scroll to position [0, 0]
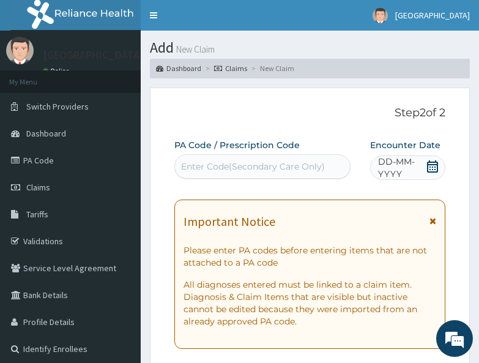
click at [437, 173] on span at bounding box center [433, 167] width 12 height 15
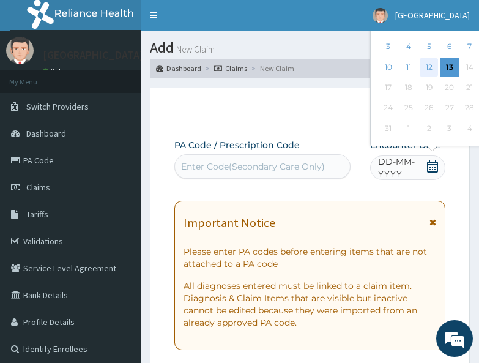
click at [423, 65] on div "12" at bounding box center [429, 67] width 18 height 18
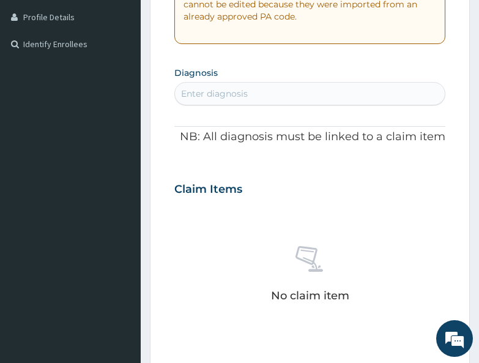
scroll to position [306, 0]
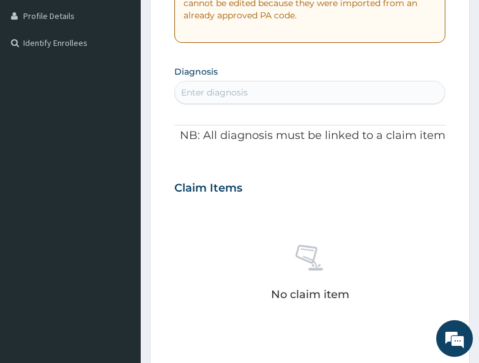
click at [263, 91] on div "Enter diagnosis" at bounding box center [310, 93] width 270 height 20
click at [252, 93] on div "Enter diagnosis" at bounding box center [310, 93] width 270 height 20
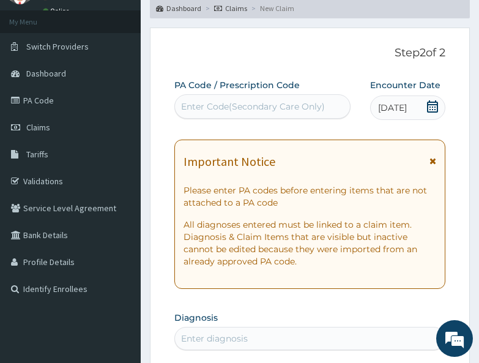
scroll to position [0, 0]
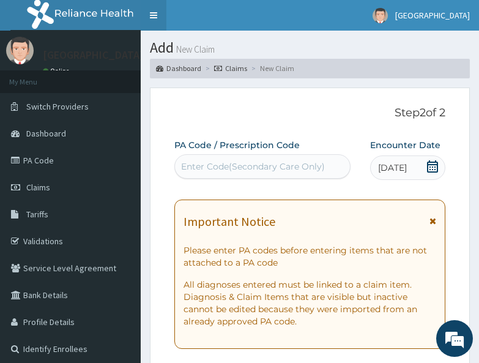
click at [154, 6] on link "Toggle navigation" at bounding box center [154, 15] width 26 height 31
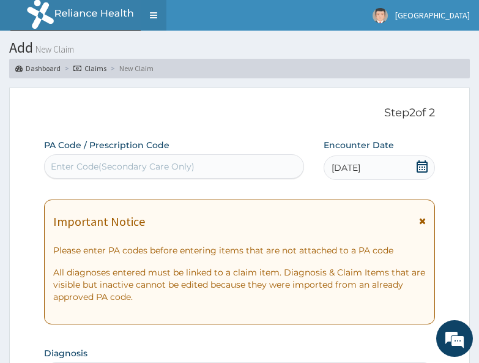
click at [154, 6] on link "Toggle navigation" at bounding box center [154, 15] width 26 height 31
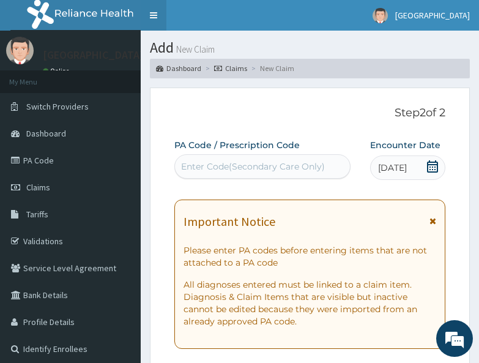
click at [155, 19] on link "Toggle navigation" at bounding box center [154, 15] width 26 height 31
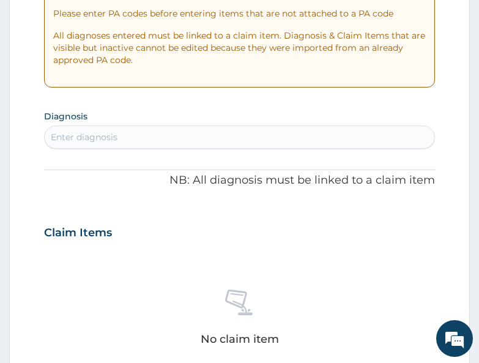
scroll to position [245, 0]
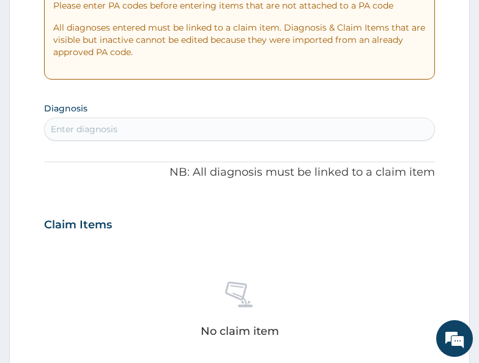
click at [173, 124] on div "Enter diagnosis" at bounding box center [239, 129] width 389 height 20
type input "rti"
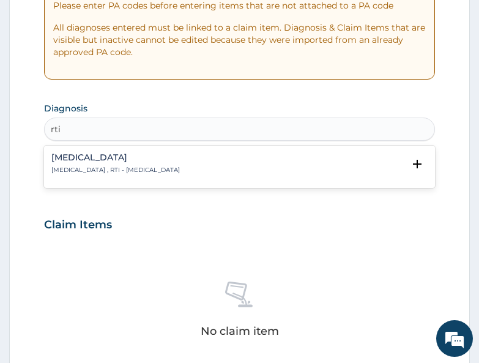
click at [90, 156] on h4 "Respiratory tract infection" at bounding box center [115, 157] width 129 height 9
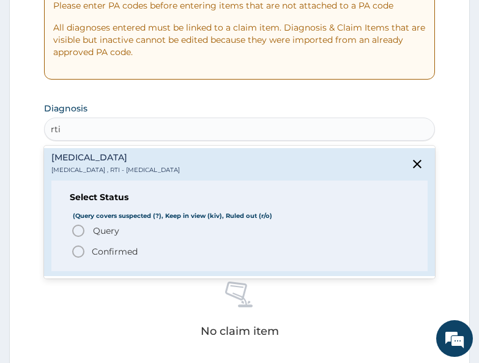
click at [112, 228] on span "Query" at bounding box center [106, 231] width 26 height 12
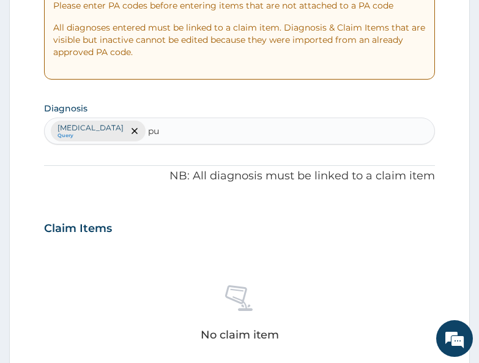
type input "pud"
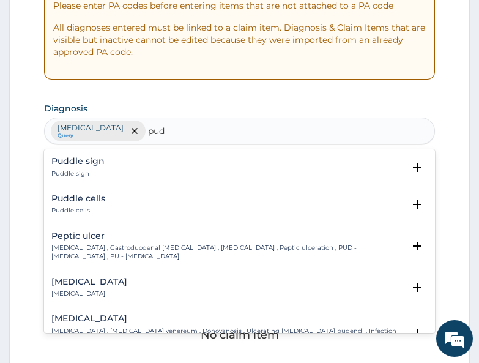
click at [92, 241] on div "Peptic ulcer Peptic ulcer , Gastroduodenal ulcer , Peptic ulcer disease , Pepti…" at bounding box center [227, 246] width 352 height 30
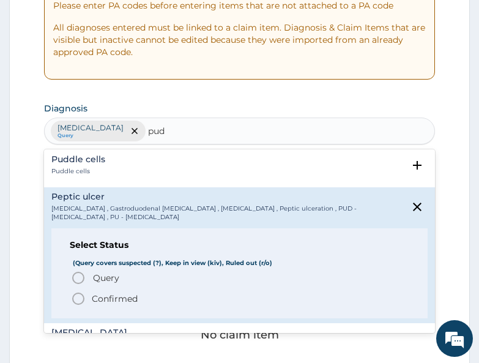
scroll to position [61, 0]
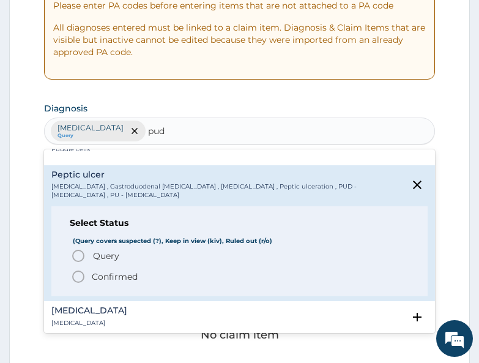
click at [105, 259] on span "Query" at bounding box center [106, 256] width 26 height 12
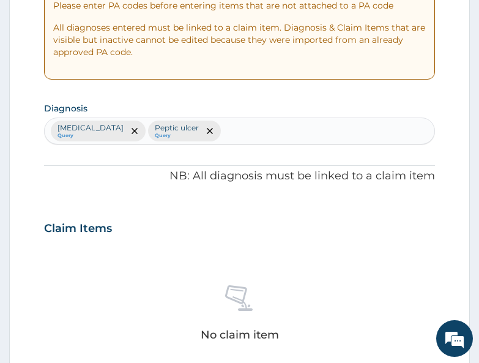
click at [248, 219] on div "Claim Items" at bounding box center [239, 226] width 390 height 32
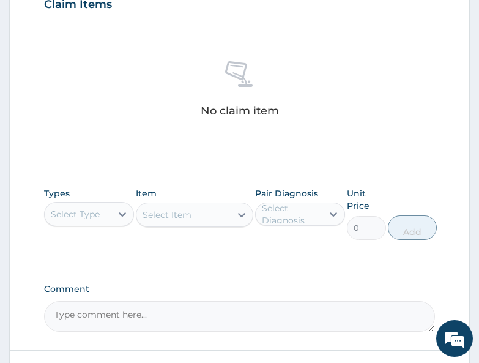
scroll to position [490, 0]
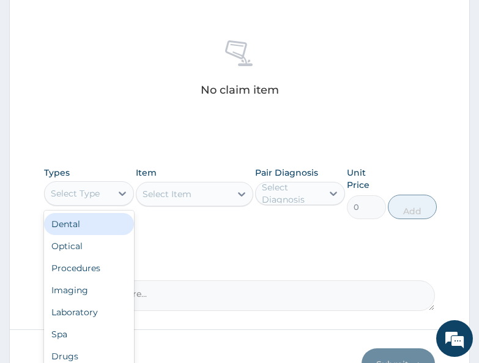
click at [87, 200] on div "Select Type" at bounding box center [78, 194] width 67 height 20
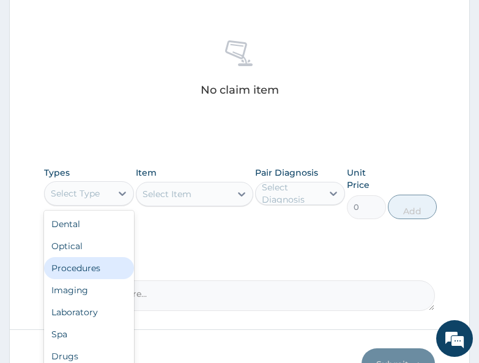
click at [87, 266] on div "Procedures" at bounding box center [89, 268] width 90 height 22
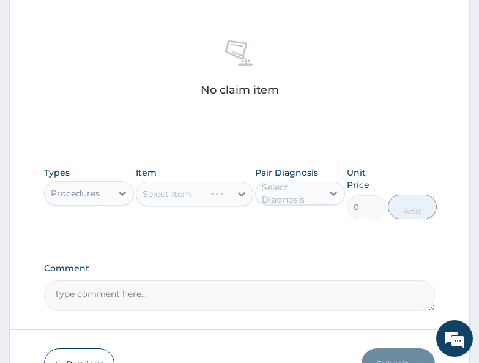
click at [218, 220] on div "Types Procedures Item Select Item Pair Diagnosis Select Diagnosis Unit Price 0 …" at bounding box center [239, 192] width 390 height 65
click at [218, 229] on div "Types Procedures Item Select Item Pair Diagnosis Select Diagnosis Unit Price 0 …" at bounding box center [239, 201] width 390 height 83
click at [211, 196] on div "Select Item" at bounding box center [183, 194] width 94 height 20
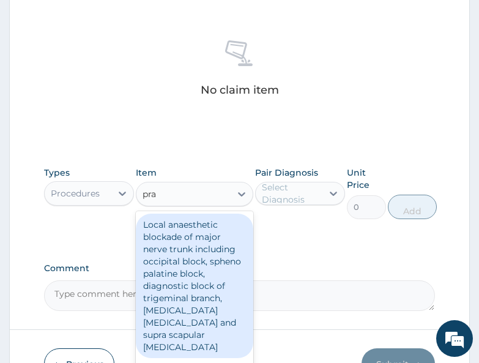
type input "prac"
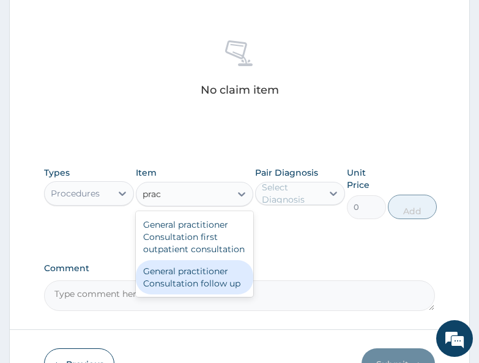
click at [204, 277] on div "General practitioner Consultation follow up" at bounding box center [195, 277] width 118 height 34
type input "2500"
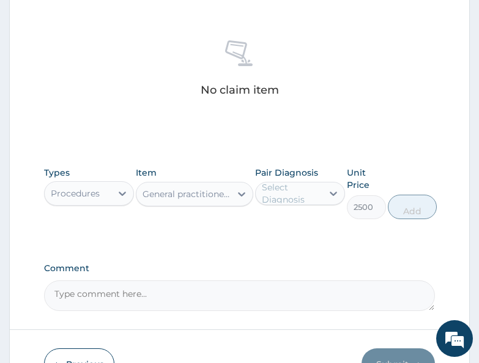
click at [283, 190] on div "Select Diagnosis" at bounding box center [291, 193] width 59 height 24
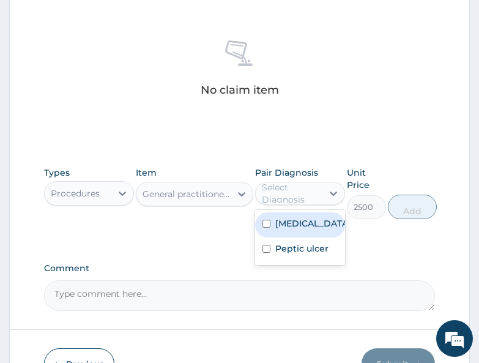
drag, startPoint x: 298, startPoint y: 228, endPoint x: 299, endPoint y: 249, distance: 21.5
click at [298, 229] on label "Respiratory tract infection" at bounding box center [312, 223] width 75 height 12
checkbox input "true"
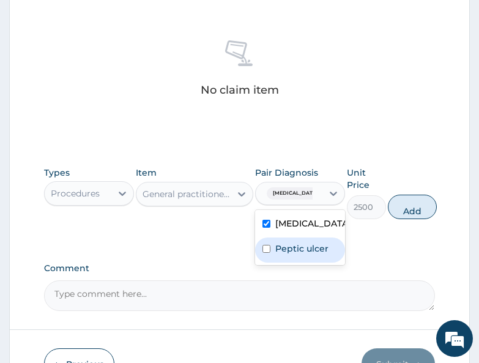
click at [302, 255] on label "Peptic ulcer" at bounding box center [301, 248] width 53 height 12
checkbox input "true"
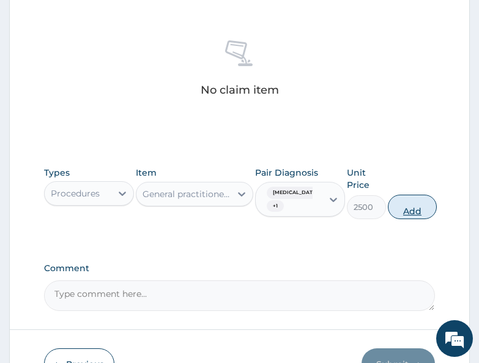
click at [425, 213] on button "Add" at bounding box center [412, 207] width 49 height 24
type input "0"
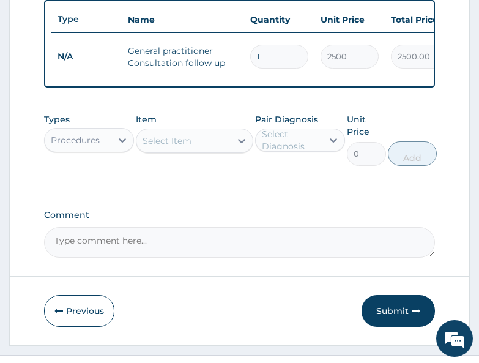
drag, startPoint x: 100, startPoint y: 155, endPoint x: 95, endPoint y: 165, distance: 10.7
click at [97, 150] on div "Procedures" at bounding box center [78, 140] width 67 height 20
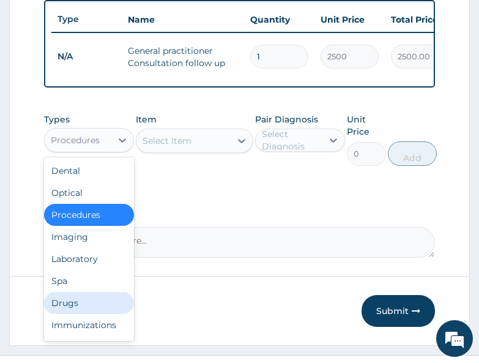
click at [88, 308] on div "Drugs" at bounding box center [89, 303] width 90 height 22
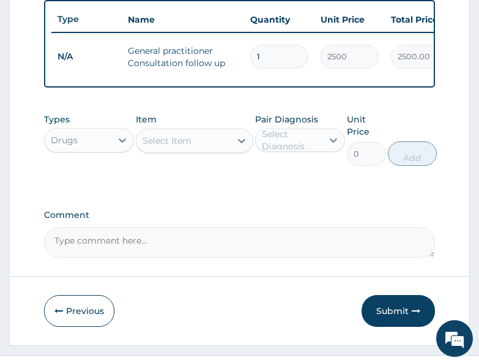
click at [192, 151] on div "Select Item" at bounding box center [183, 141] width 94 height 20
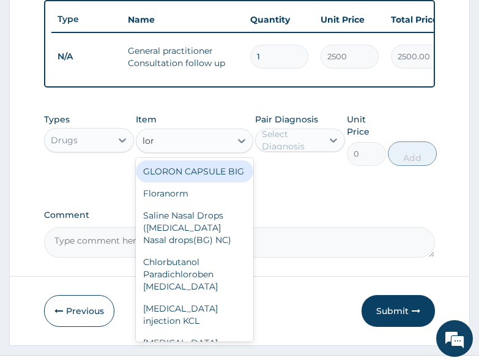
type input "lora"
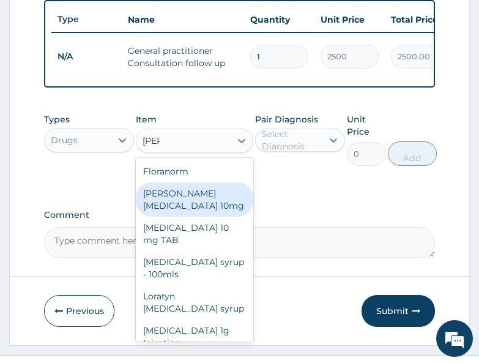
drag, startPoint x: 204, startPoint y: 214, endPoint x: 257, endPoint y: 170, distance: 69.1
click at [210, 209] on div "Loratyn Loratadine 10mg" at bounding box center [195, 199] width 118 height 34
type input "75"
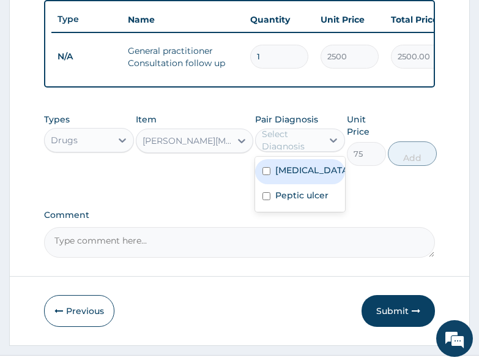
drag, startPoint x: 272, startPoint y: 151, endPoint x: 256, endPoint y: 223, distance: 74.5
click at [274, 151] on div "Select Diagnosis" at bounding box center [291, 140] width 59 height 24
drag, startPoint x: 270, startPoint y: 182, endPoint x: 361, endPoint y: 186, distance: 90.6
click at [272, 182] on div "Respiratory tract infection" at bounding box center [300, 171] width 90 height 25
checkbox input "true"
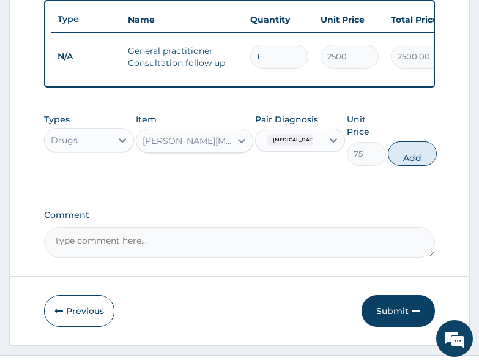
click at [420, 166] on button "Add" at bounding box center [412, 153] width 49 height 24
type input "0"
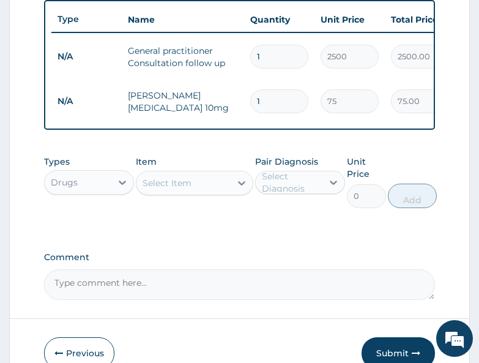
type input "10"
type input "750.00"
type input "10"
click at [125, 233] on div "Types Drugs Item Select Item Pair Diagnosis Select Diagnosis Unit Price 0 Add" at bounding box center [239, 190] width 390 height 83
click at [227, 233] on div "Types Drugs Item Select Item Pair Diagnosis Select Diagnosis Unit Price 0 Add" at bounding box center [239, 190] width 390 height 83
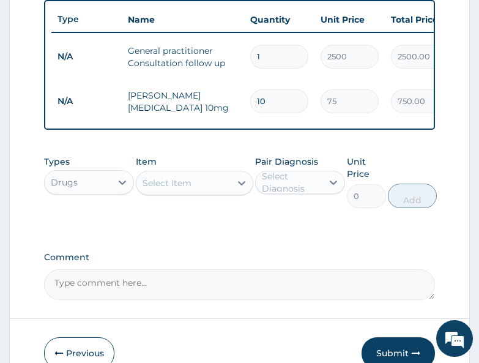
click at [218, 192] on div "Select Item" at bounding box center [183, 183] width 94 height 20
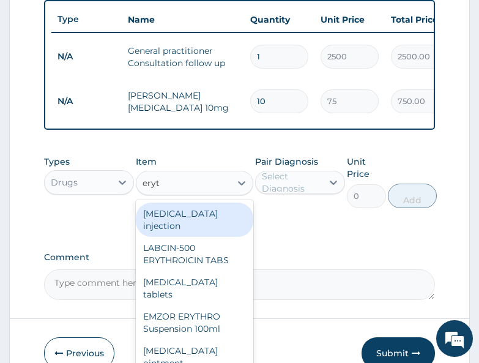
type input "eryth"
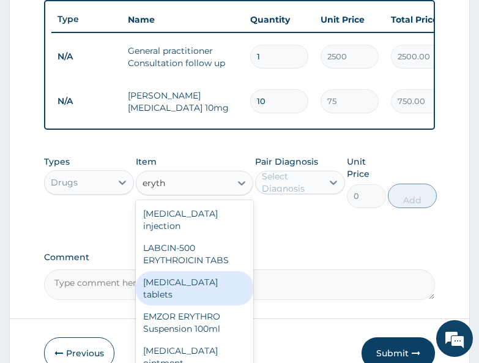
click at [213, 273] on div "Erythromycin tablets" at bounding box center [195, 288] width 118 height 34
type input "175"
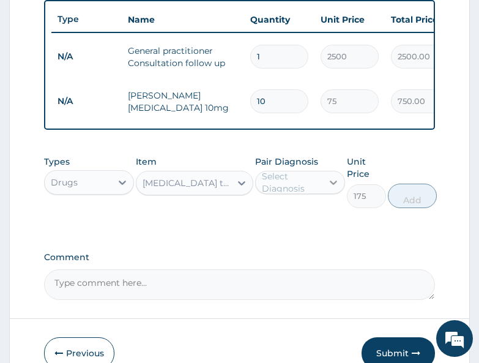
click at [324, 185] on div at bounding box center [334, 182] width 22 height 22
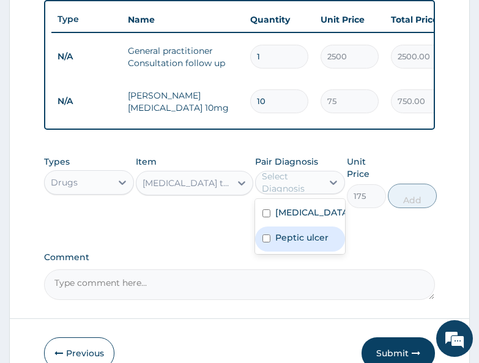
click at [288, 244] on label "Peptic ulcer" at bounding box center [301, 237] width 53 height 12
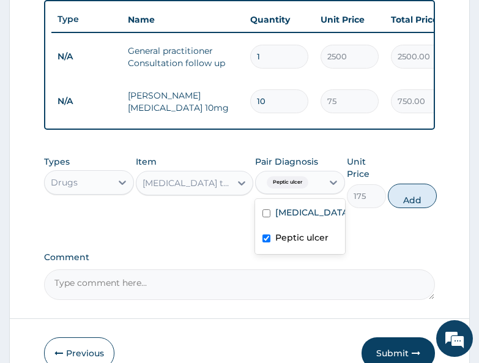
click at [291, 244] on label "Peptic ulcer" at bounding box center [301, 237] width 53 height 12
checkbox input "false"
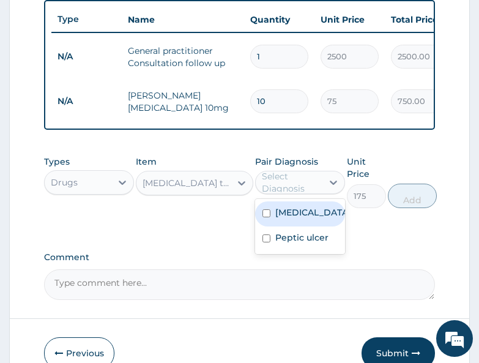
click at [291, 218] on label "Respiratory tract infection" at bounding box center [312, 212] width 75 height 12
checkbox input "true"
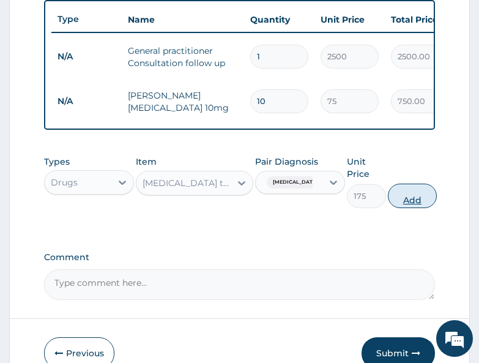
click at [417, 208] on button "Add" at bounding box center [412, 196] width 49 height 24
type input "0"
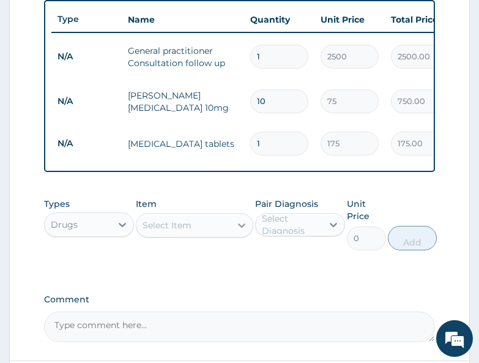
type input "10"
type input "1750.00"
type input "10"
click at [215, 275] on div "Types Drugs Item Select Item Pair Diagnosis Select Diagnosis Unit Price 0 Add" at bounding box center [239, 233] width 390 height 83
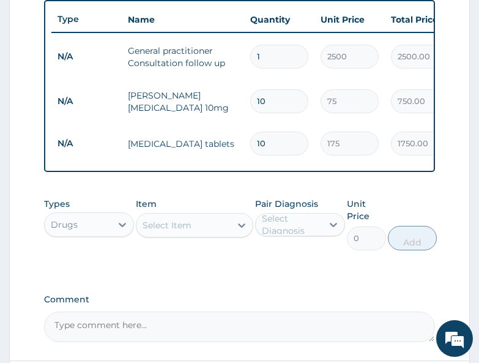
click at [197, 233] on div "Select Item" at bounding box center [183, 225] width 94 height 20
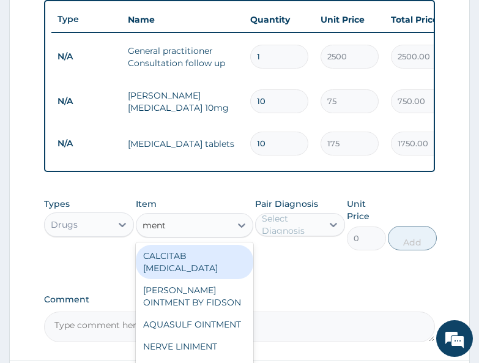
type input "menth"
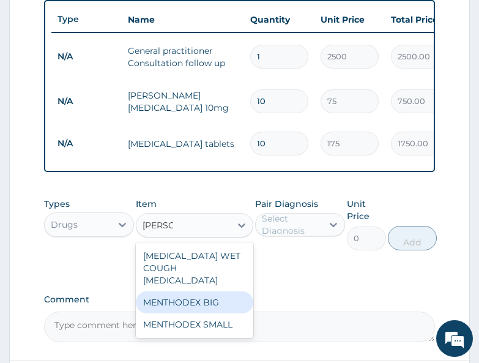
drag, startPoint x: 193, startPoint y: 300, endPoint x: 285, endPoint y: 272, distance: 96.2
click at [197, 300] on div "MENTHODEX BIG" at bounding box center [195, 302] width 118 height 22
type input "3500"
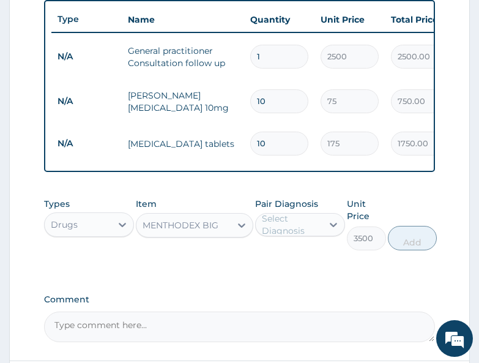
click at [313, 234] on div "Select Diagnosis" at bounding box center [291, 224] width 59 height 24
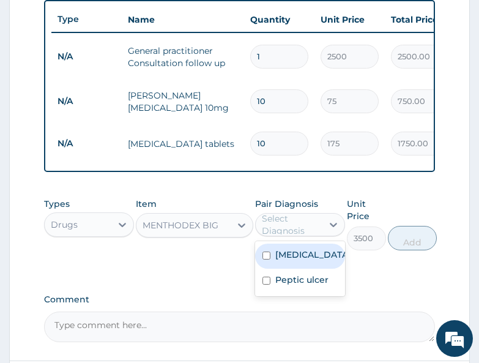
click at [307, 261] on label "Respiratory tract infection" at bounding box center [312, 254] width 75 height 12
checkbox input "true"
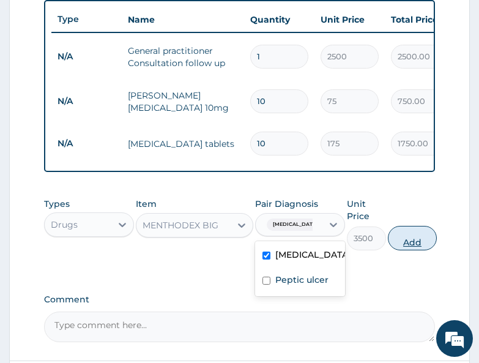
click at [428, 250] on button "Add" at bounding box center [412, 238] width 49 height 24
type input "0"
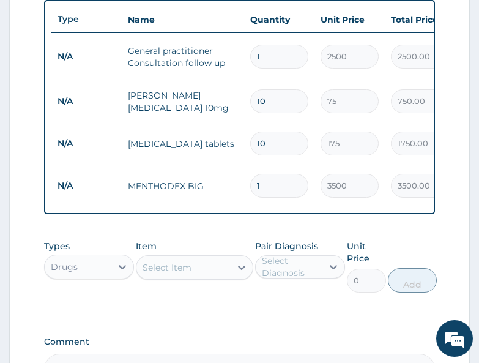
click at [250, 313] on div "Types Drugs Item Select Item Pair Diagnosis Select Diagnosis Unit Price 0 Add" at bounding box center [239, 275] width 390 height 83
click at [172, 274] on div "Select Item" at bounding box center [167, 267] width 49 height 12
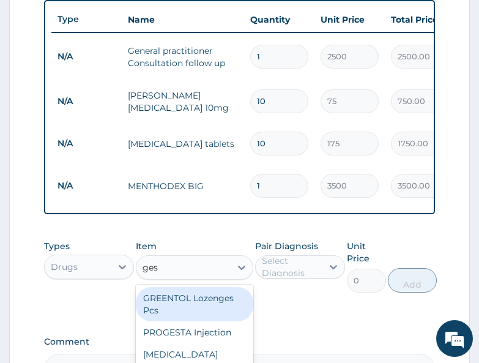
type input "gest"
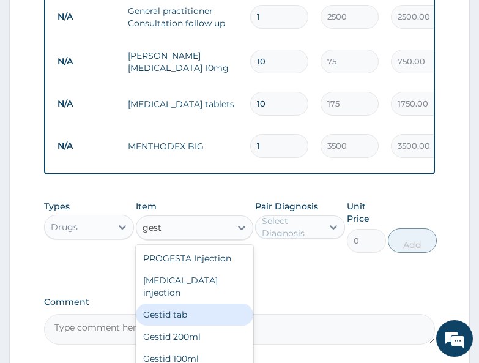
scroll to position [551, 0]
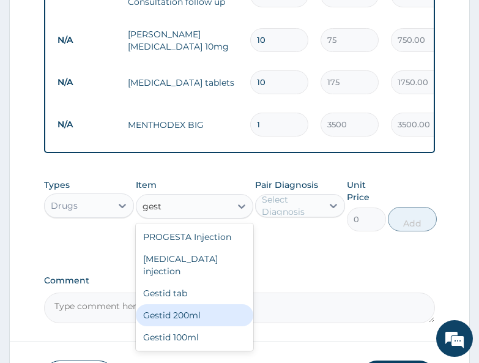
click at [195, 314] on div "Gestid 200ml" at bounding box center [195, 315] width 118 height 22
type input "900"
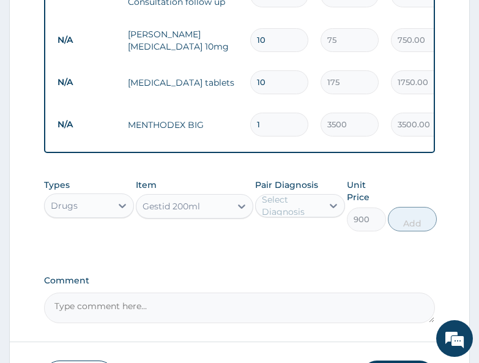
click at [293, 214] on div "Select Diagnosis" at bounding box center [291, 205] width 59 height 24
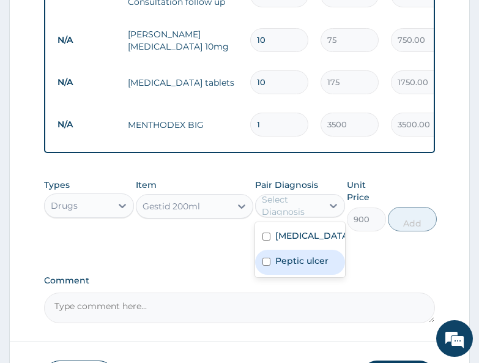
click at [296, 267] on label "Peptic ulcer" at bounding box center [301, 261] width 53 height 12
checkbox input "true"
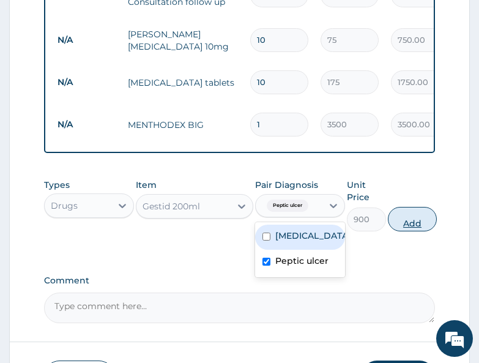
click at [411, 231] on button "Add" at bounding box center [412, 219] width 49 height 24
type input "0"
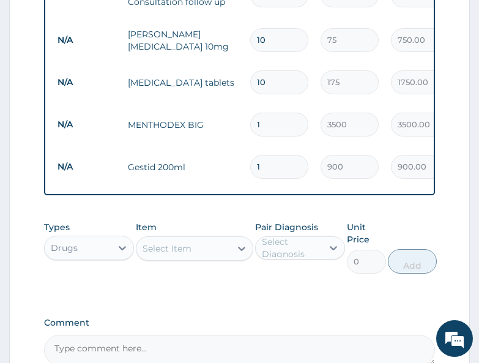
click at [165, 255] on div "Select Item" at bounding box center [167, 248] width 49 height 12
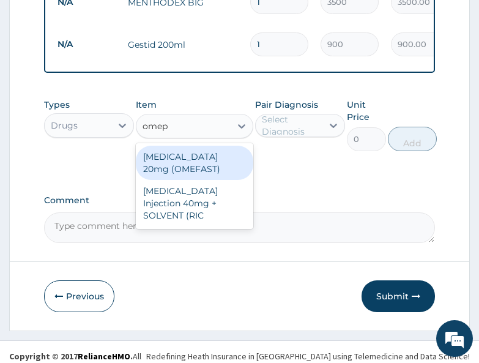
scroll to position [0, 0]
type input "omepr"
click at [195, 174] on div "OMEPRAZOLE 20mg (OMEFAST)" at bounding box center [195, 163] width 118 height 34
type input "70"
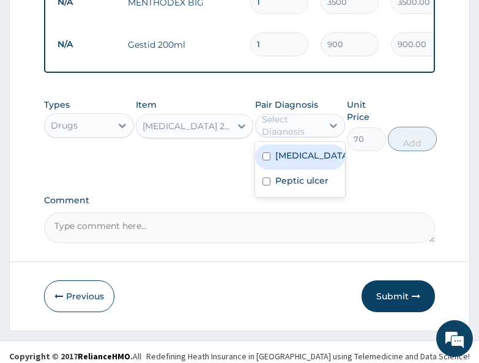
click at [280, 138] on div "Select Diagnosis" at bounding box center [291, 125] width 59 height 24
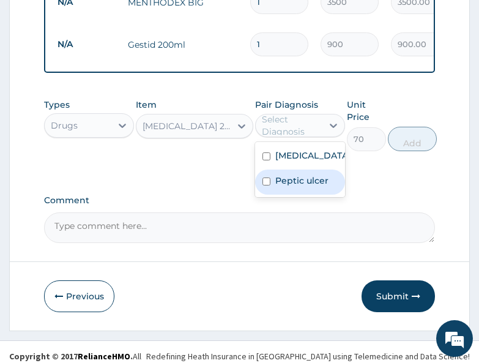
click at [289, 187] on label "Peptic ulcer" at bounding box center [301, 180] width 53 height 12
checkbox input "true"
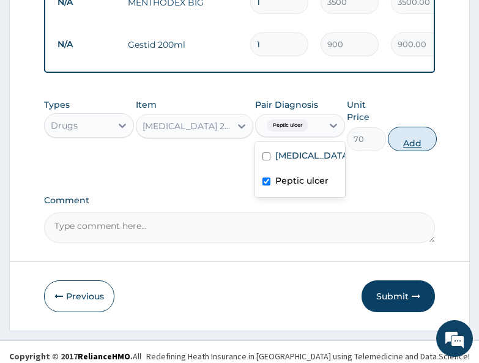
click at [404, 151] on button "Add" at bounding box center [412, 139] width 49 height 24
type input "0"
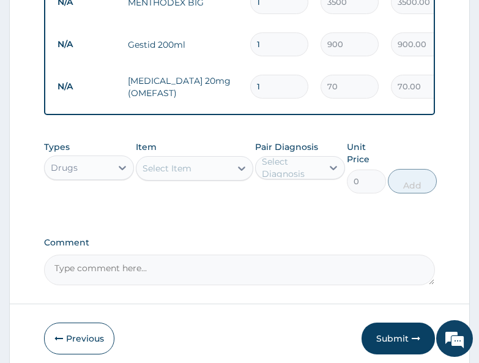
type input "10"
type input "700.00"
type input "10"
click at [256, 258] on div "Comment" at bounding box center [239, 261] width 390 height 48
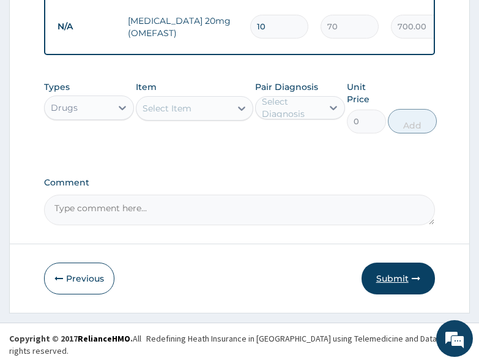
click at [387, 286] on button "Submit" at bounding box center [398, 279] width 73 height 32
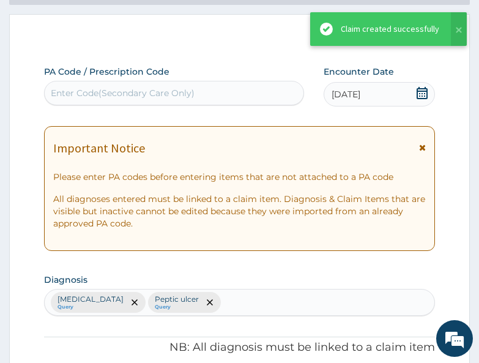
scroll to position [733, 0]
